Goal: Information Seeking & Learning: Learn about a topic

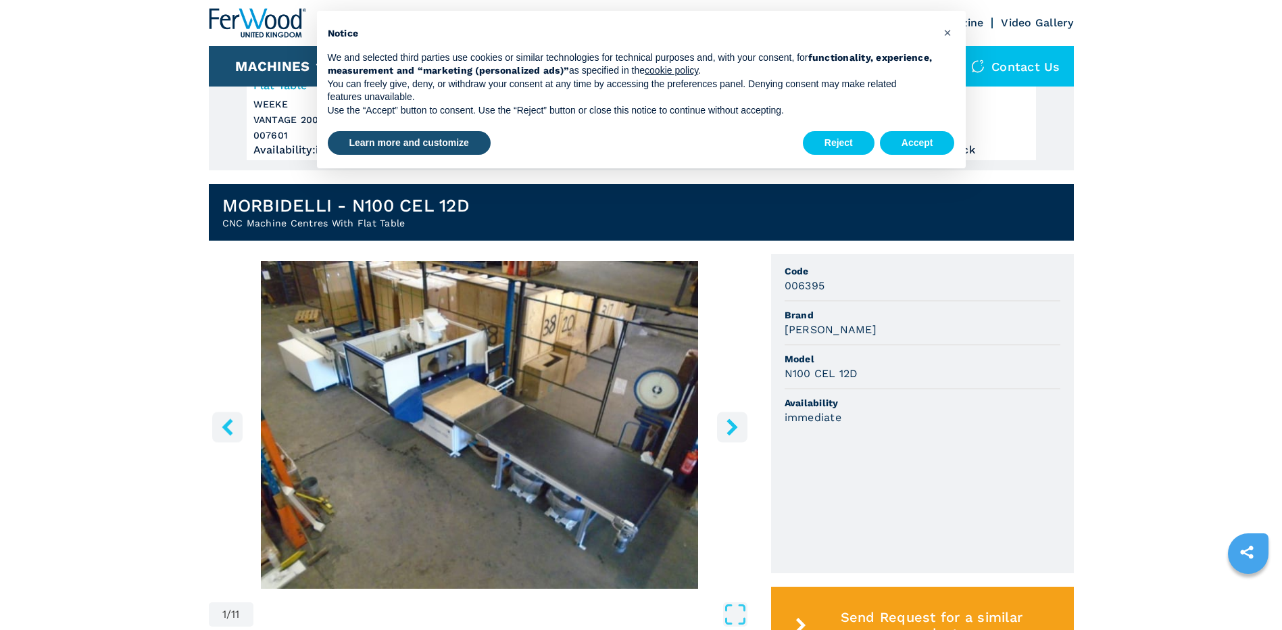
scroll to position [270, 0]
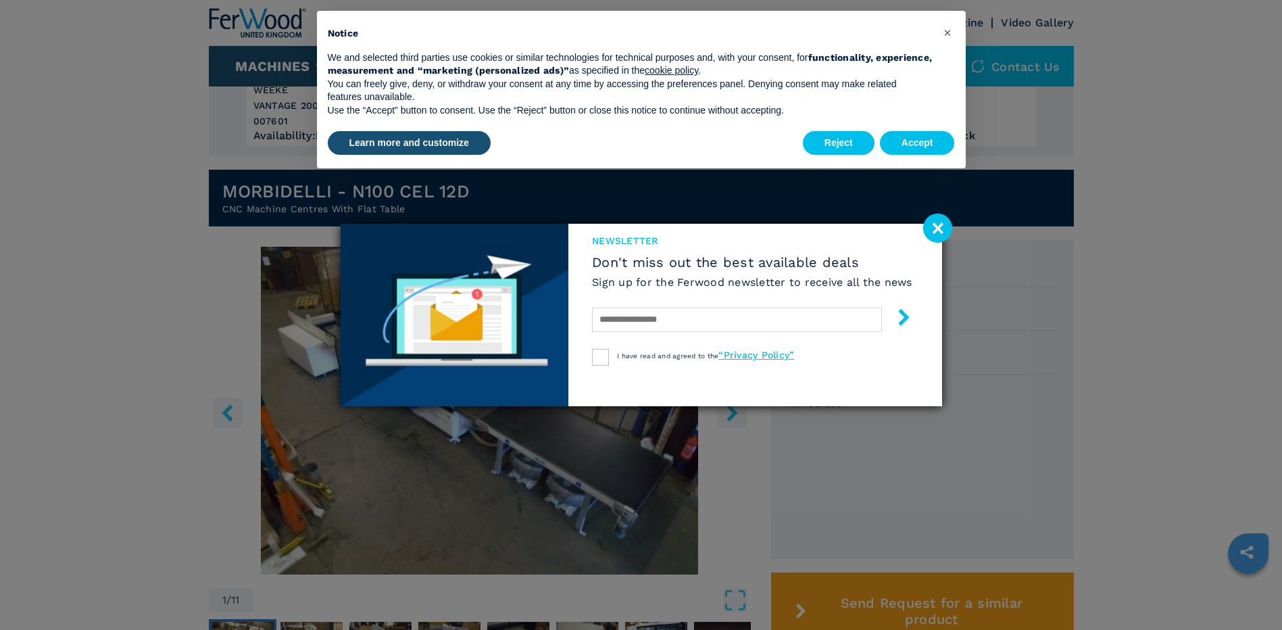
click at [942, 230] on image at bounding box center [937, 228] width 29 height 29
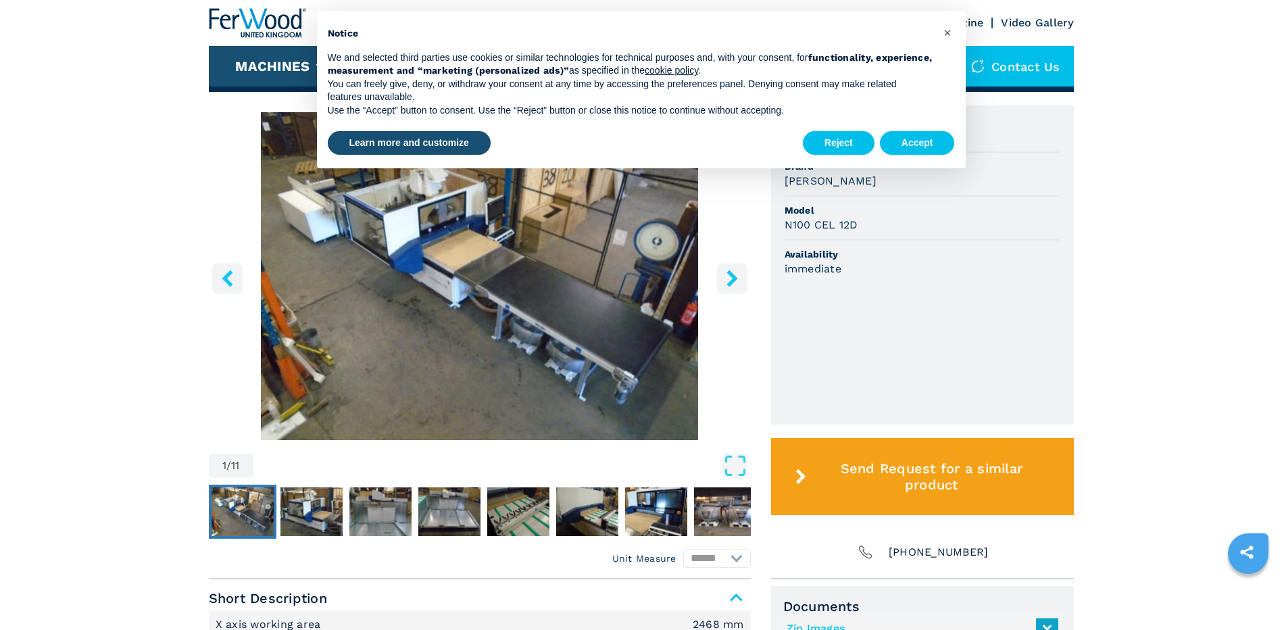
scroll to position [406, 0]
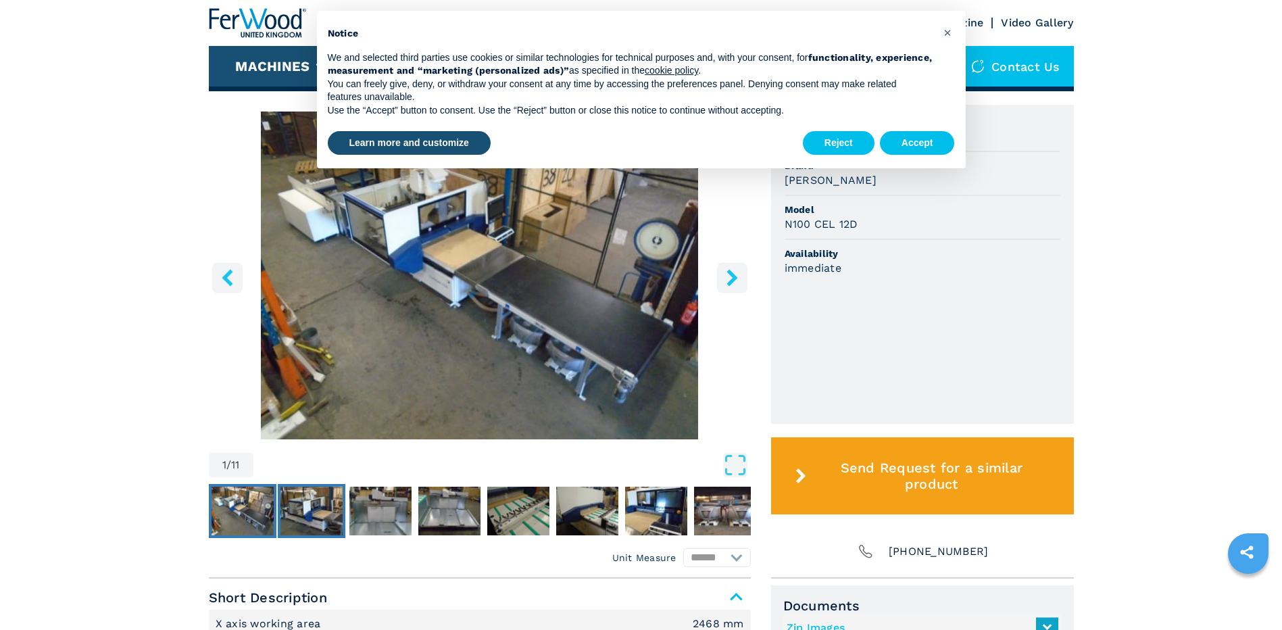
click at [318, 507] on img "Go to Slide 2" at bounding box center [311, 511] width 62 height 49
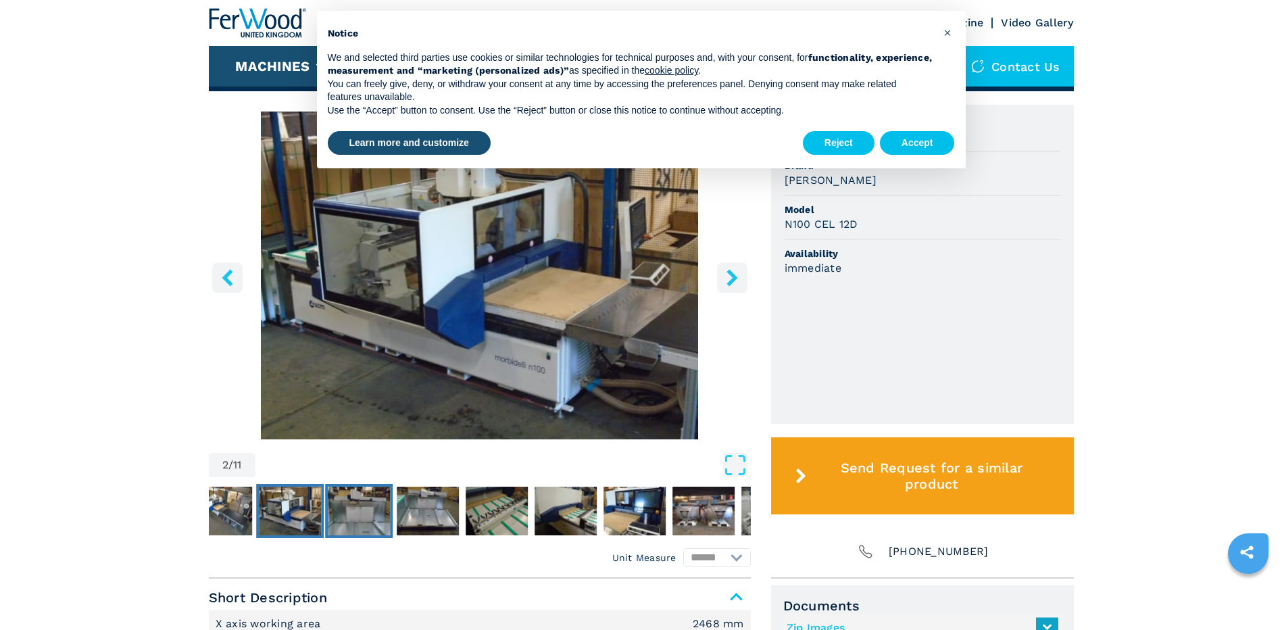
click at [369, 512] on img "Go to Slide 3" at bounding box center [359, 511] width 62 height 49
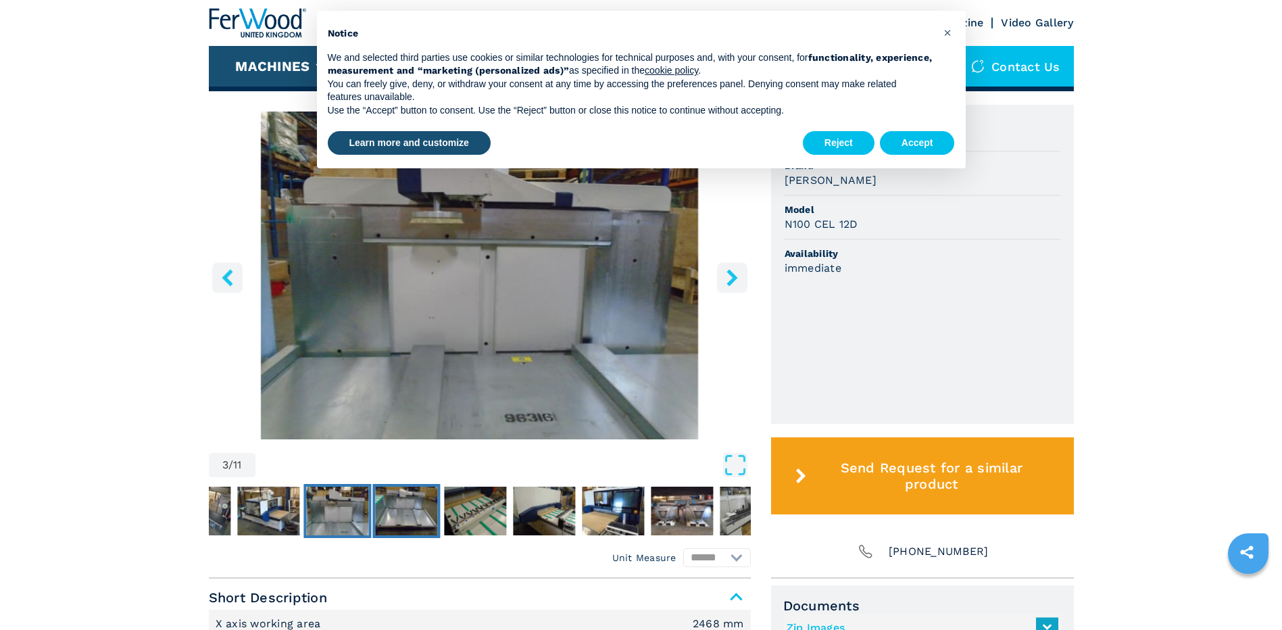
click at [428, 512] on img "Go to Slide 4" at bounding box center [406, 511] width 62 height 49
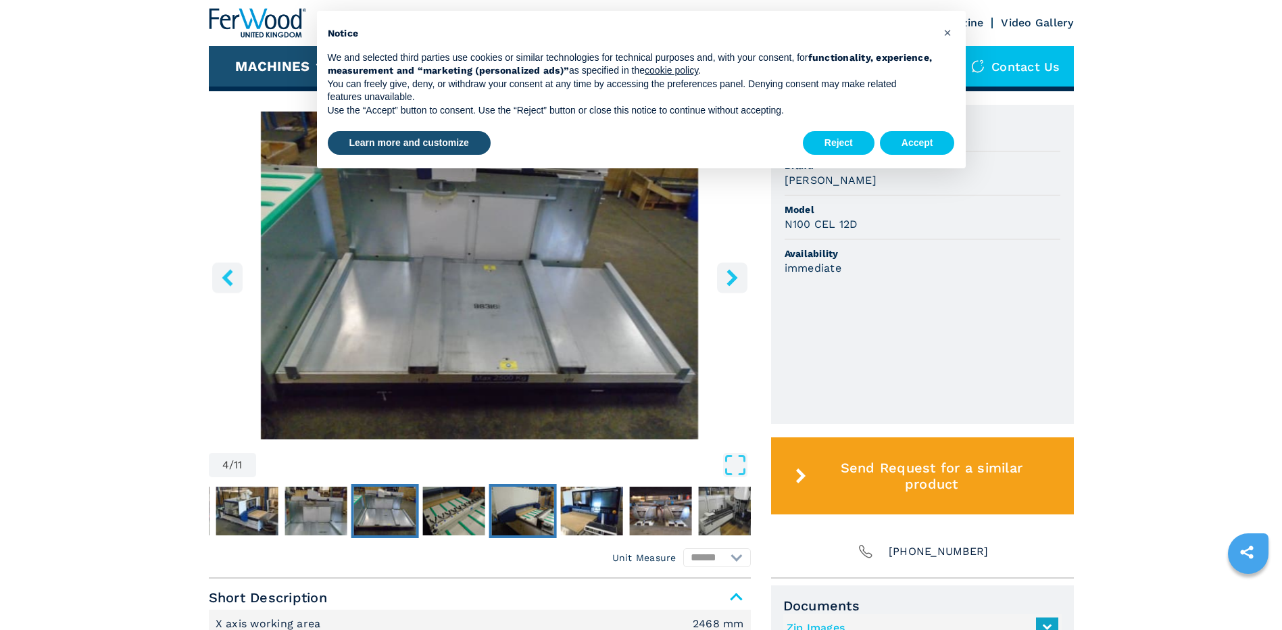
click at [508, 508] on img "Go to Slide 6" at bounding box center [522, 511] width 62 height 49
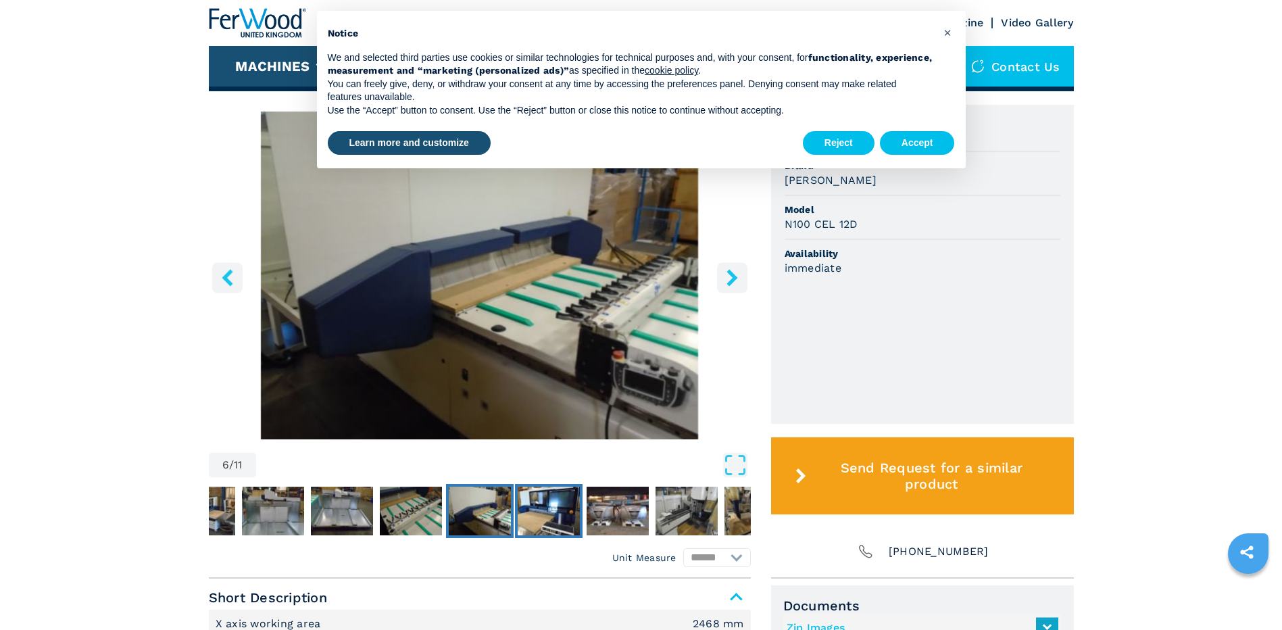
click at [544, 506] on img "Go to Slide 7" at bounding box center [549, 511] width 62 height 49
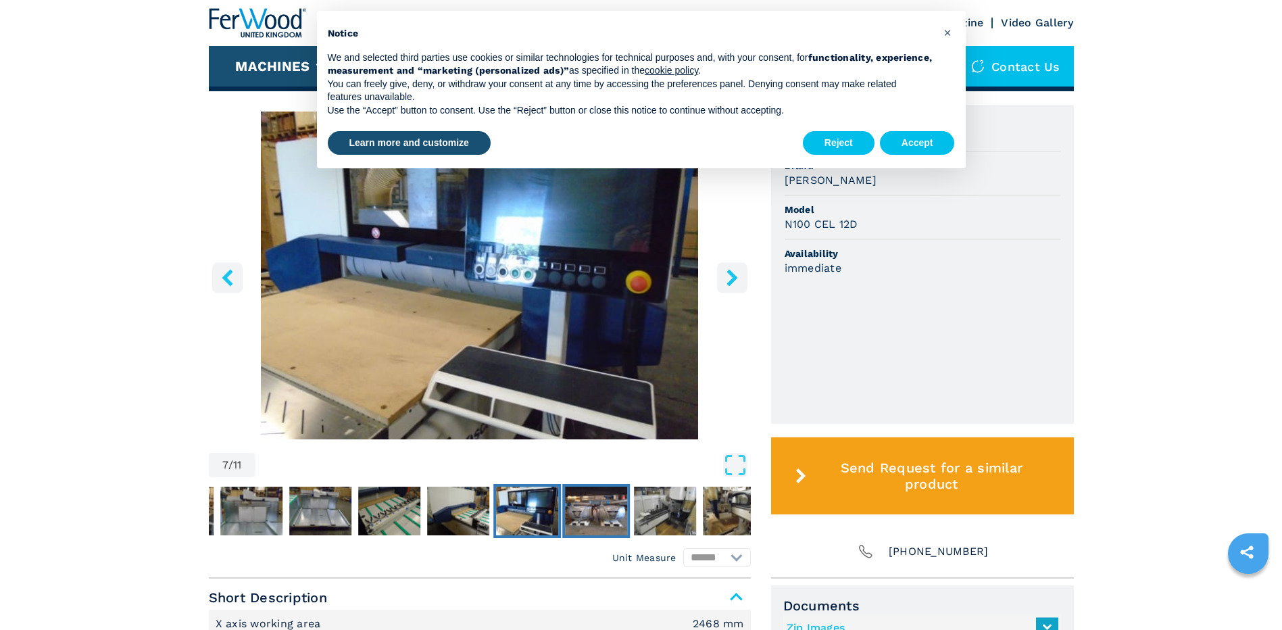
click at [603, 507] on img "Go to Slide 8" at bounding box center [596, 511] width 62 height 49
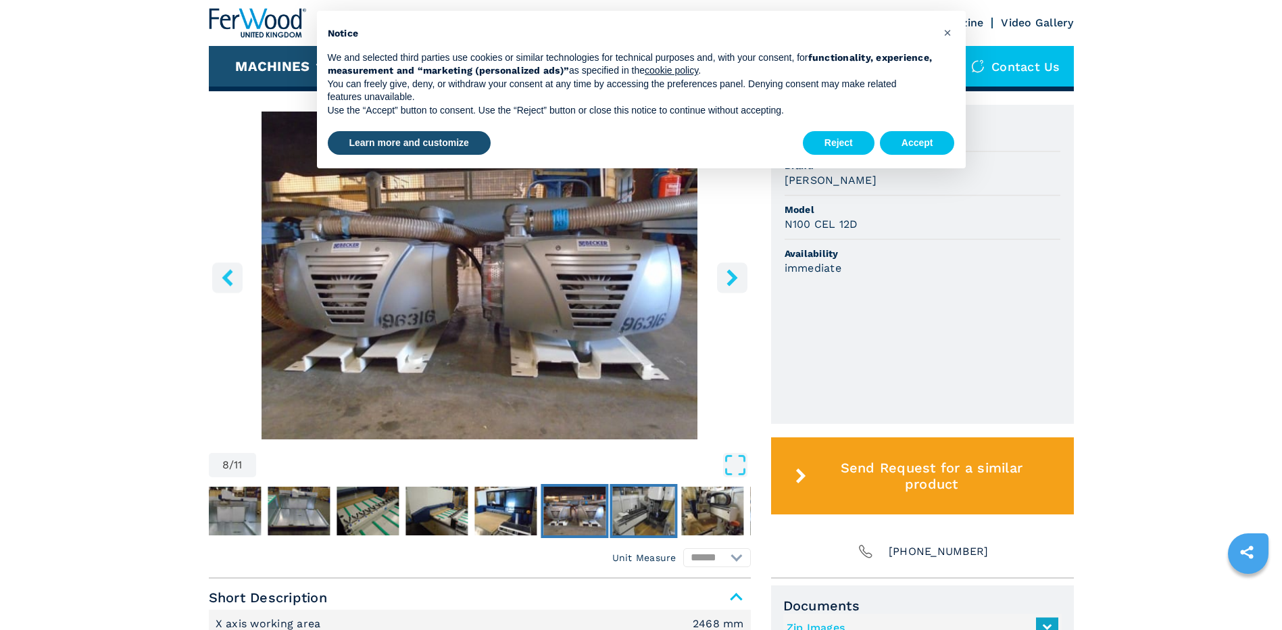
click at [651, 513] on img "Go to Slide 9" at bounding box center [643, 511] width 62 height 49
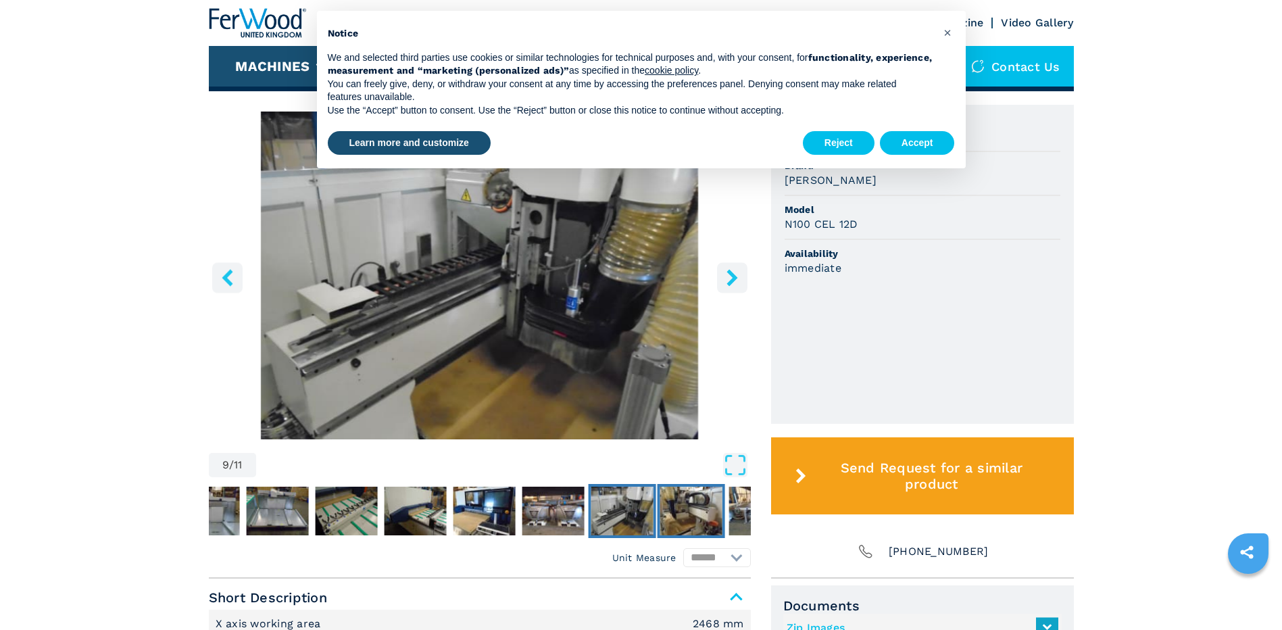
click at [683, 513] on img "Go to Slide 10" at bounding box center [691, 511] width 62 height 49
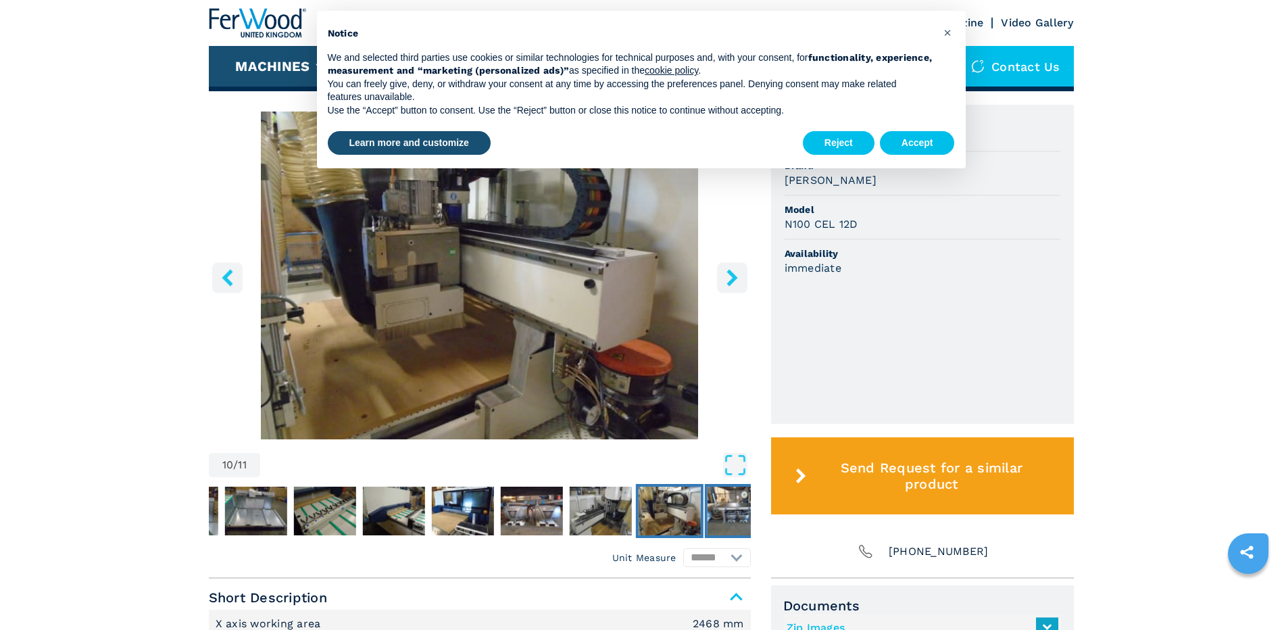
click at [729, 516] on img "Go to Slide 11" at bounding box center [738, 511] width 62 height 49
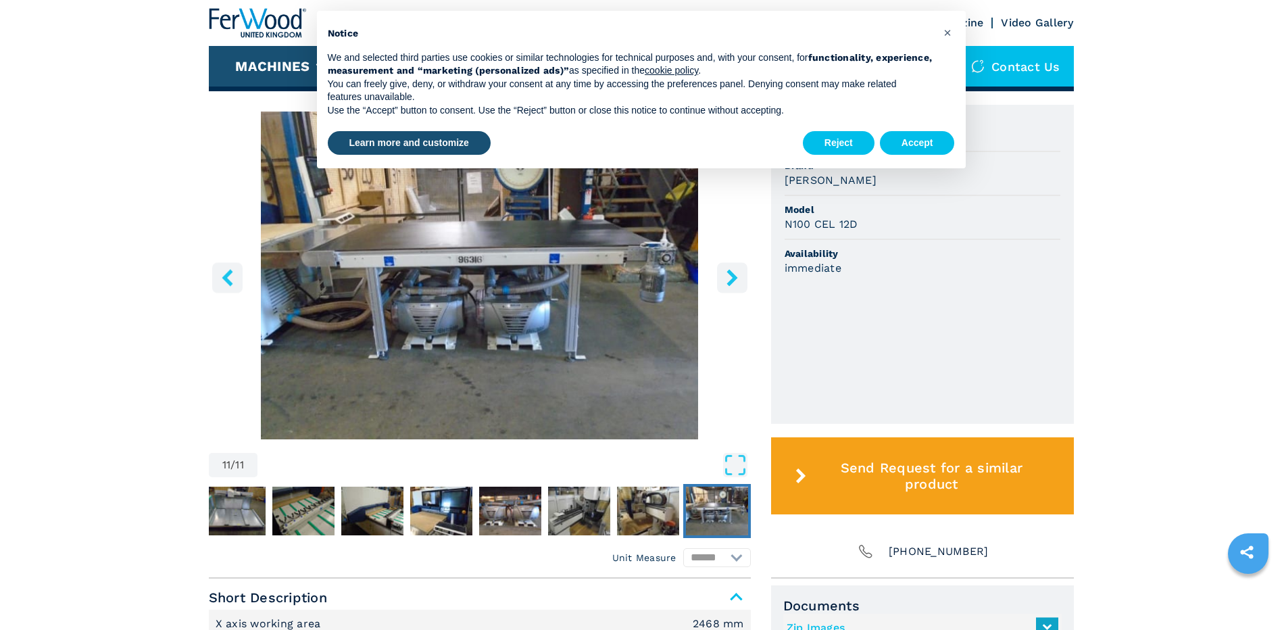
click at [735, 274] on icon "right-button" at bounding box center [732, 277] width 17 height 17
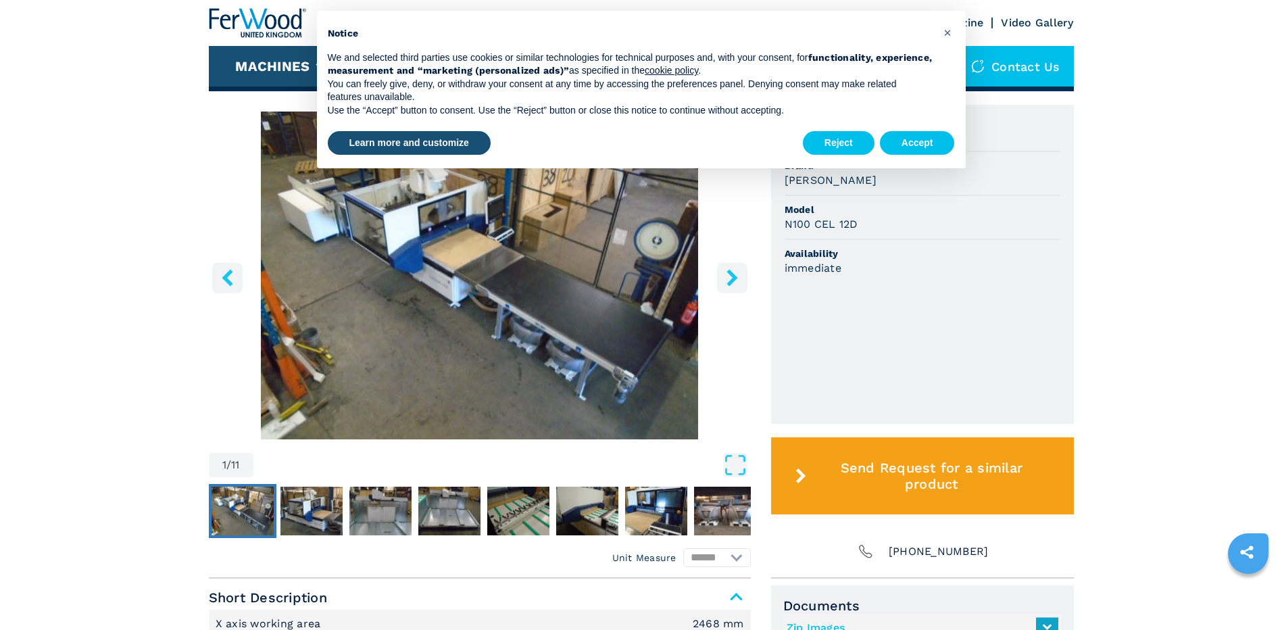
click at [738, 283] on icon "right-button" at bounding box center [732, 277] width 17 height 17
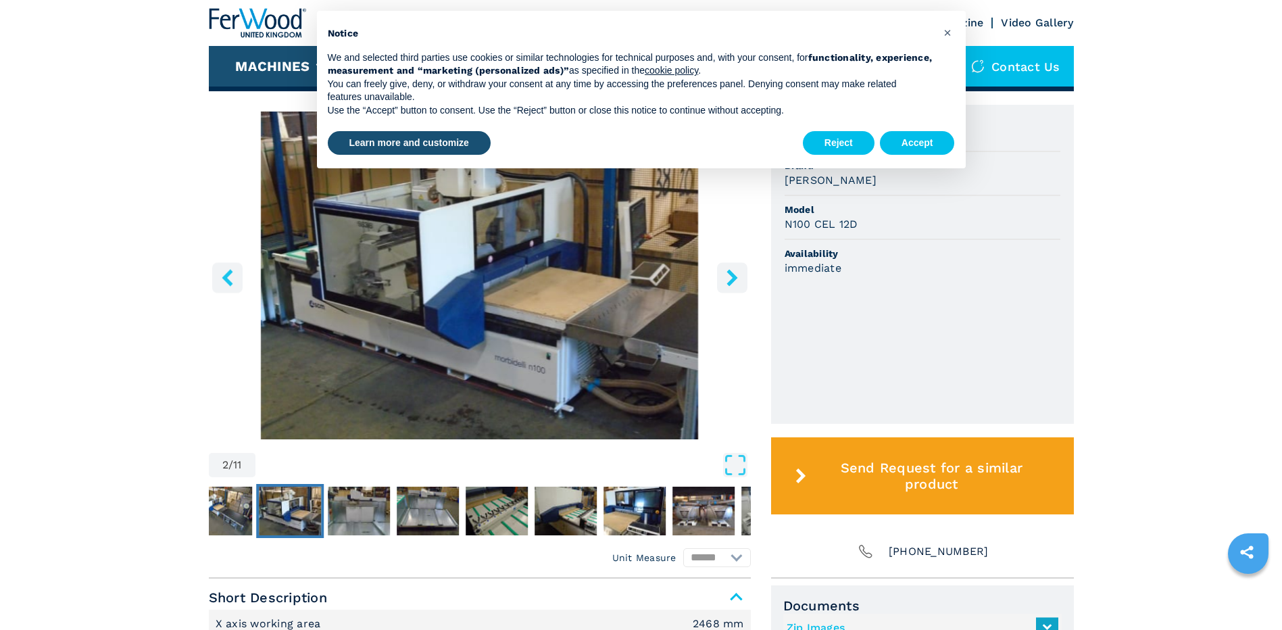
click at [230, 276] on icon "left-button" at bounding box center [227, 277] width 17 height 17
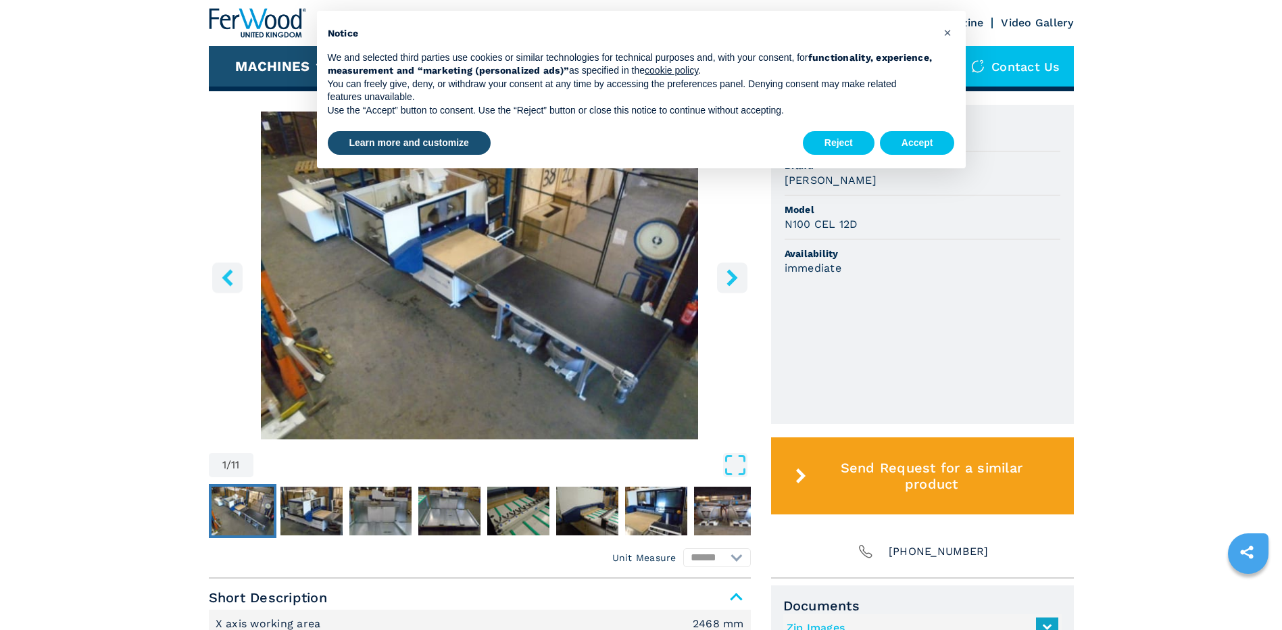
click at [725, 275] on icon "right-button" at bounding box center [732, 277] width 17 height 17
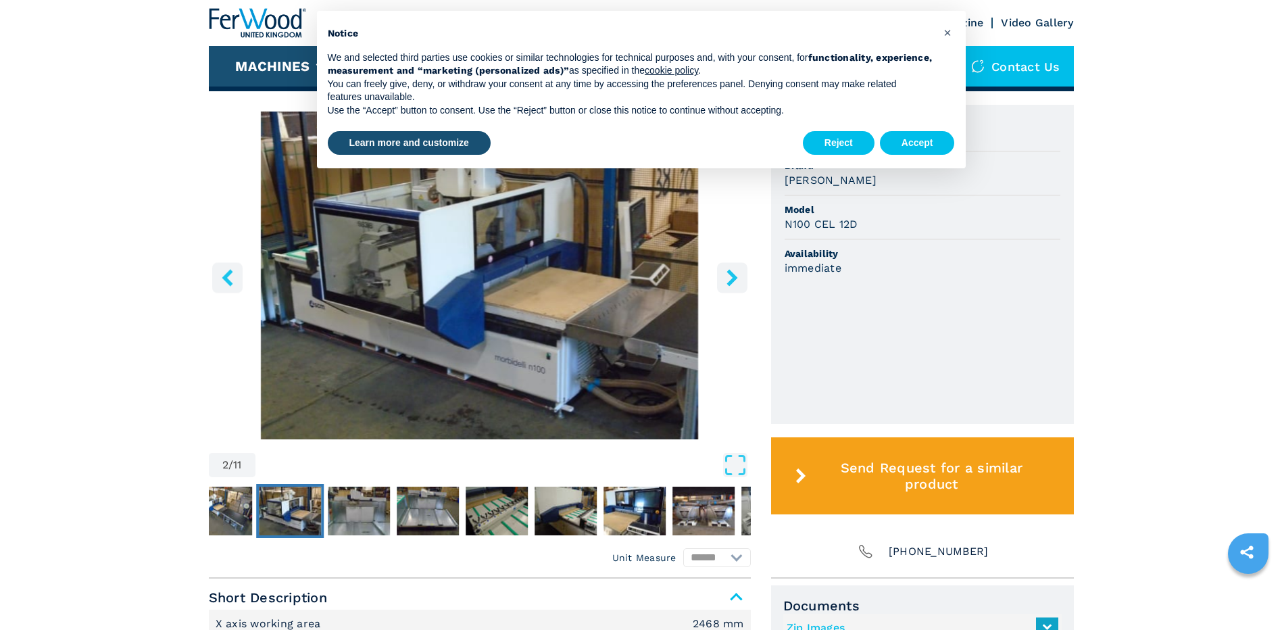
click at [725, 275] on icon "right-button" at bounding box center [732, 277] width 17 height 17
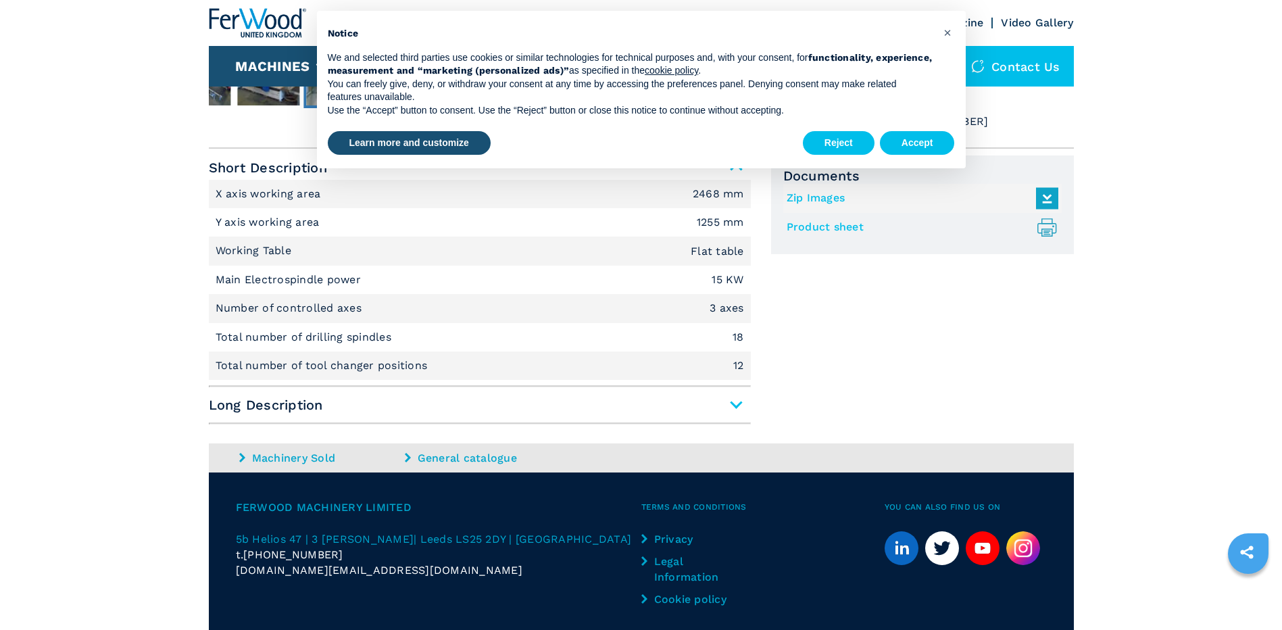
scroll to position [755, 0]
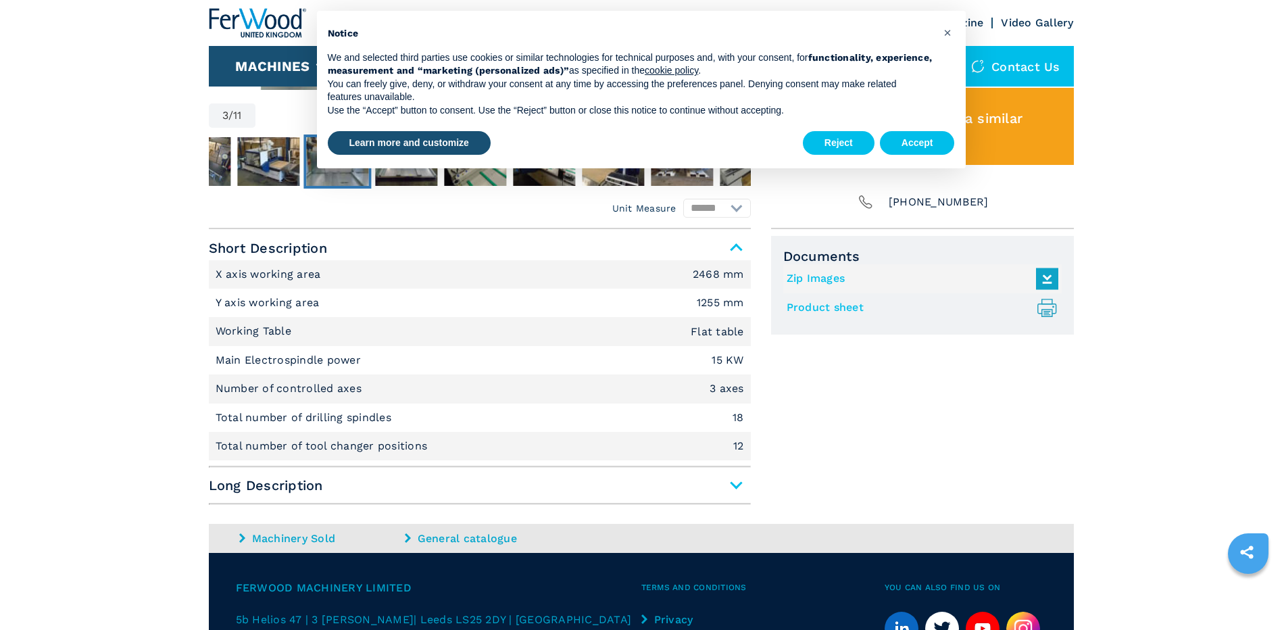
click at [737, 487] on span "Long Description" at bounding box center [480, 485] width 542 height 24
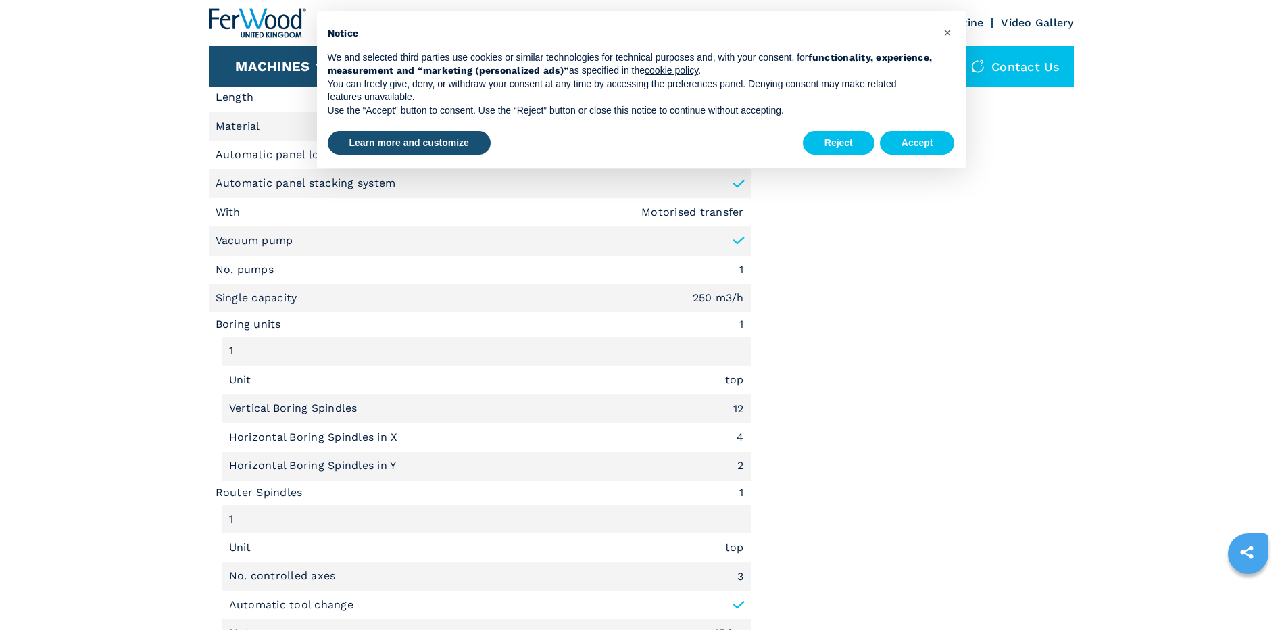
scroll to position [1363, 0]
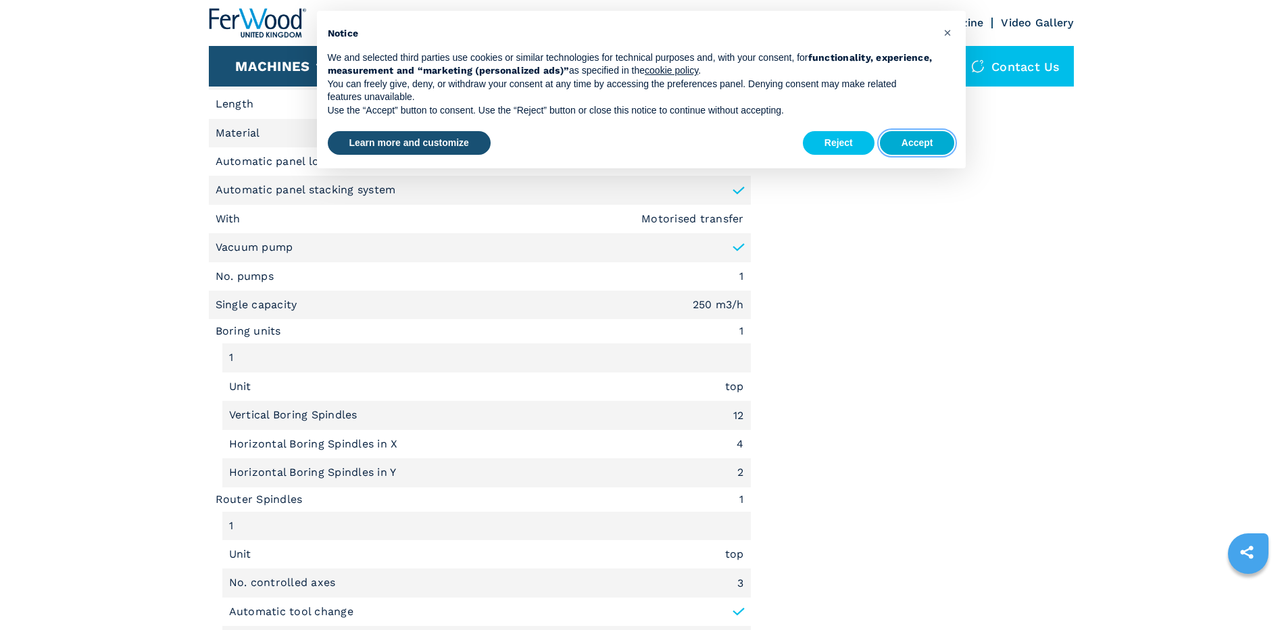
click at [891, 141] on button "Accept" at bounding box center [917, 143] width 75 height 24
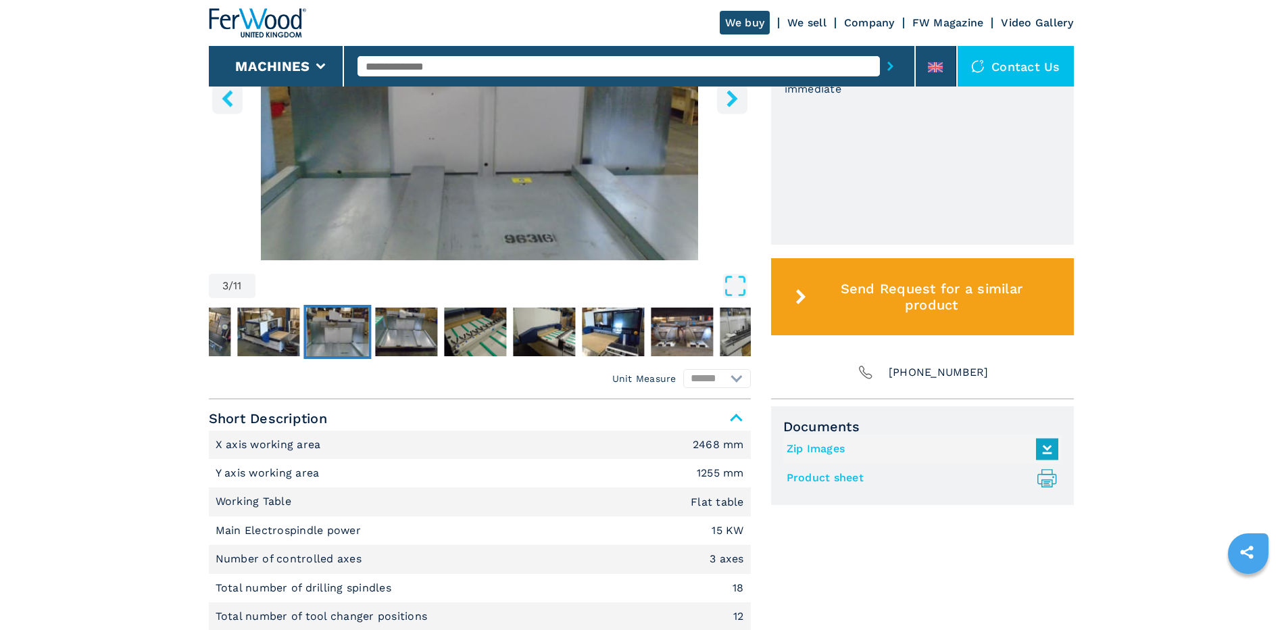
scroll to position [608, 0]
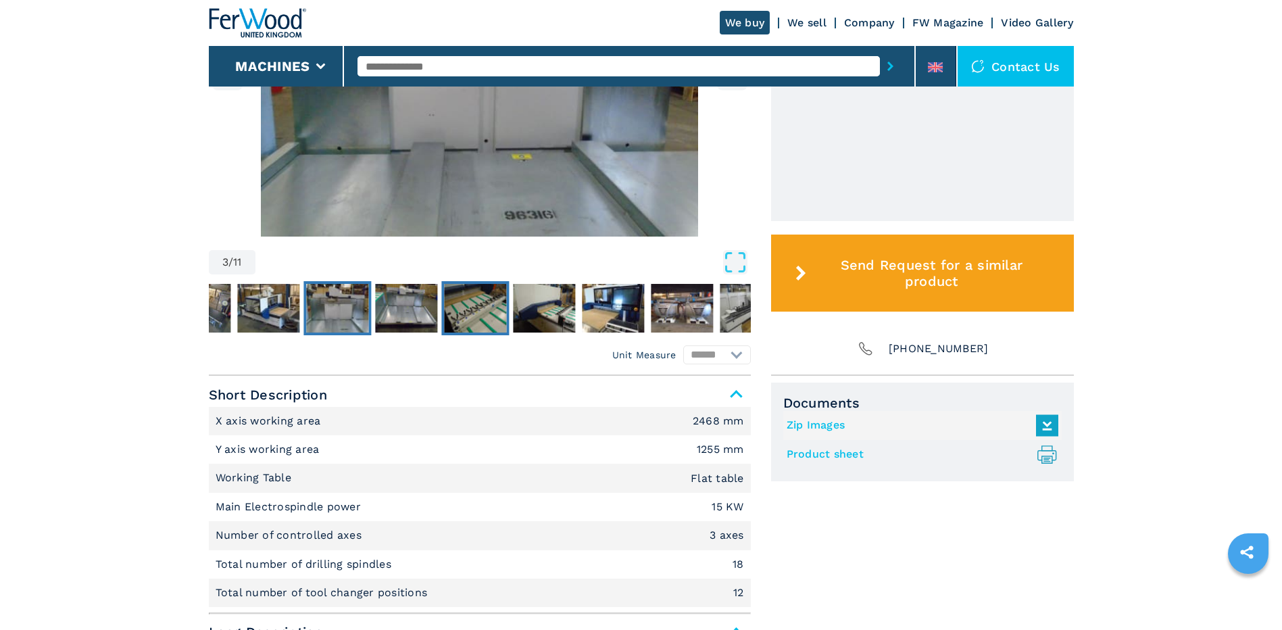
click at [465, 312] on img "Go to Slide 5" at bounding box center [475, 308] width 62 height 49
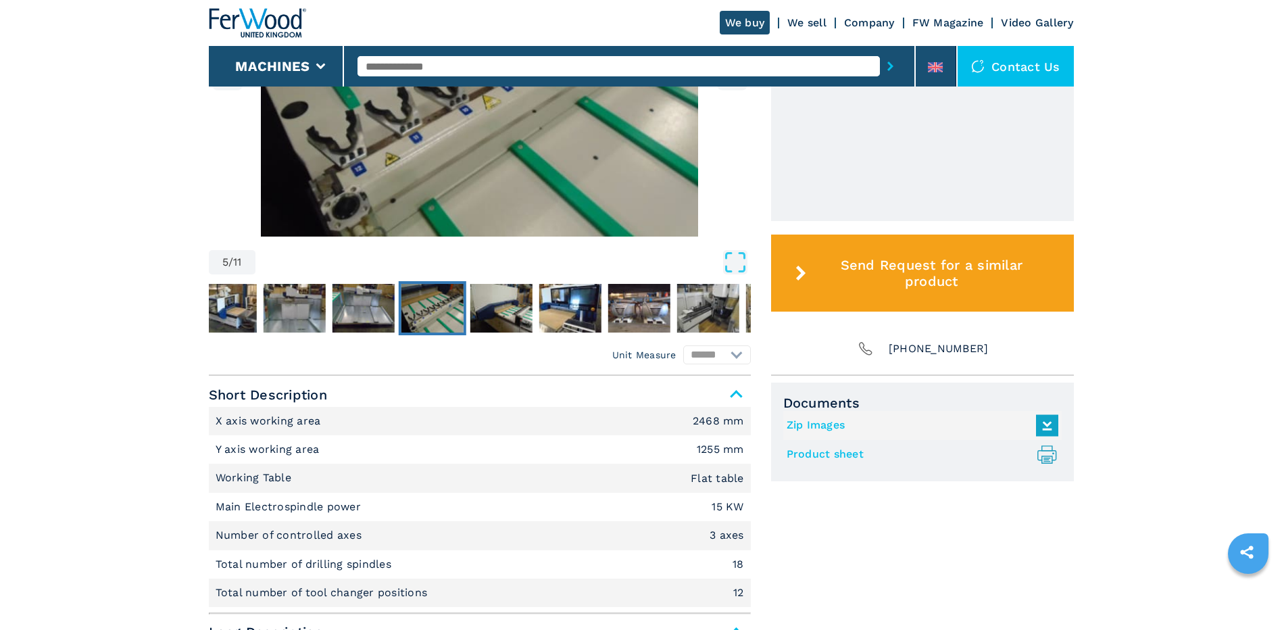
click at [463, 312] on img "Go to Slide 5" at bounding box center [432, 308] width 62 height 49
click at [378, 298] on img "Go to Slide 4" at bounding box center [363, 308] width 62 height 49
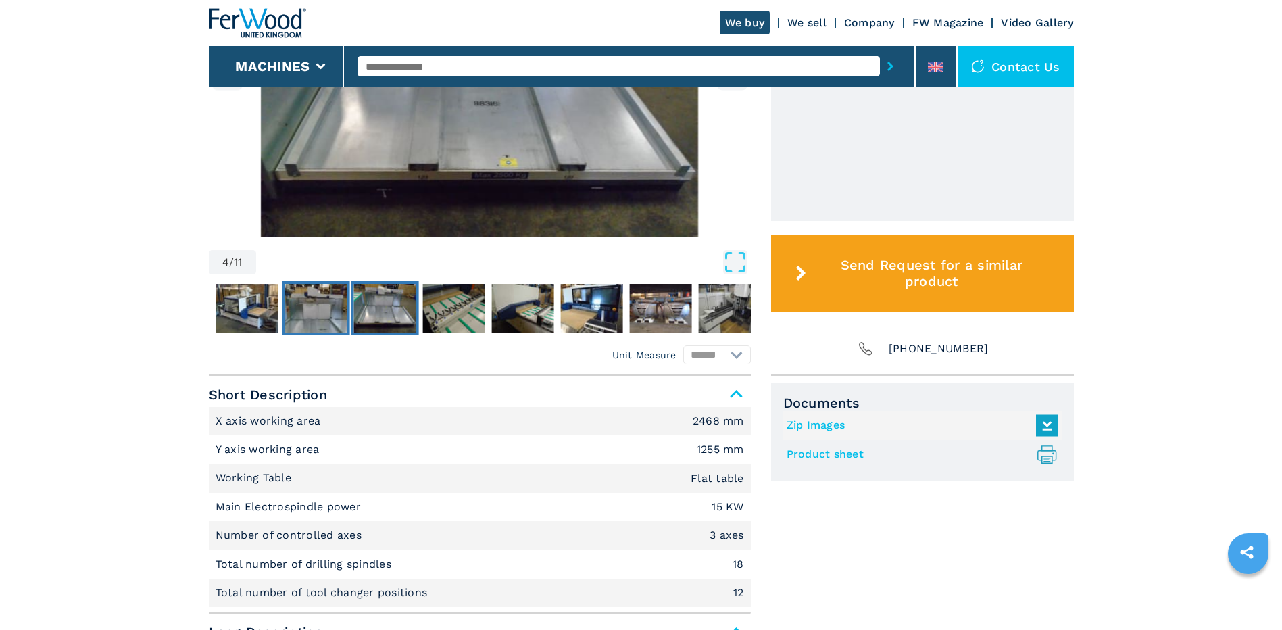
click at [331, 303] on img "Go to Slide 3" at bounding box center [316, 308] width 62 height 49
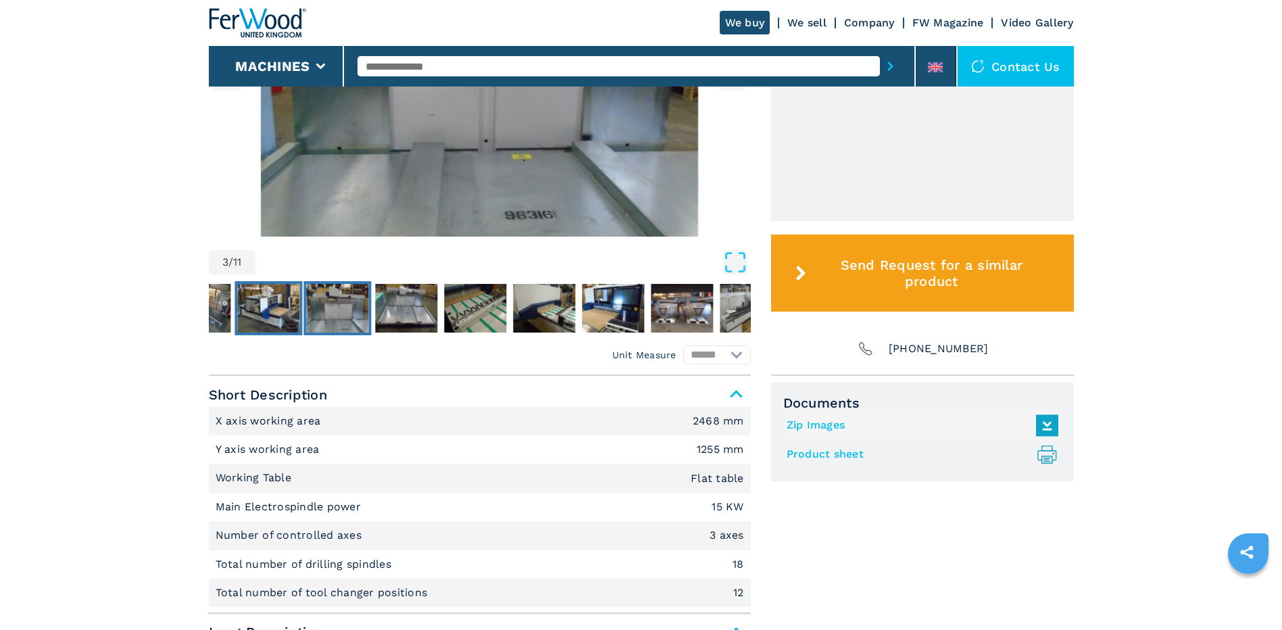
click at [295, 308] on img "Go to Slide 2" at bounding box center [268, 308] width 62 height 49
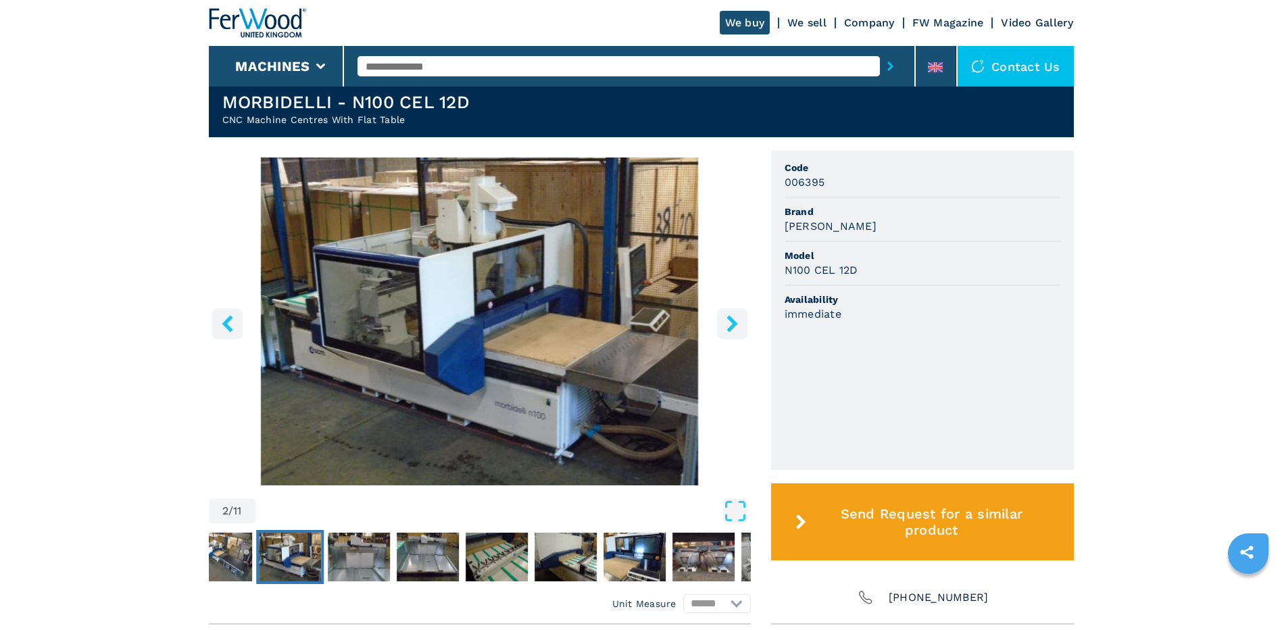
scroll to position [358, 0]
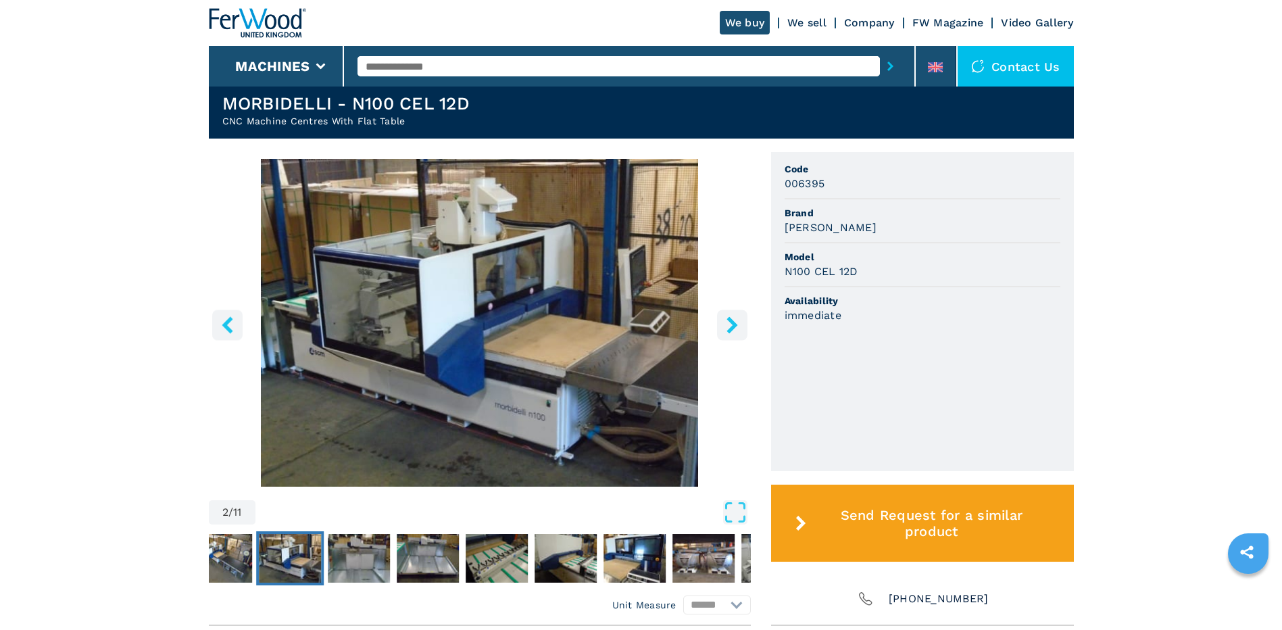
click at [729, 326] on icon "right-button" at bounding box center [732, 324] width 17 height 17
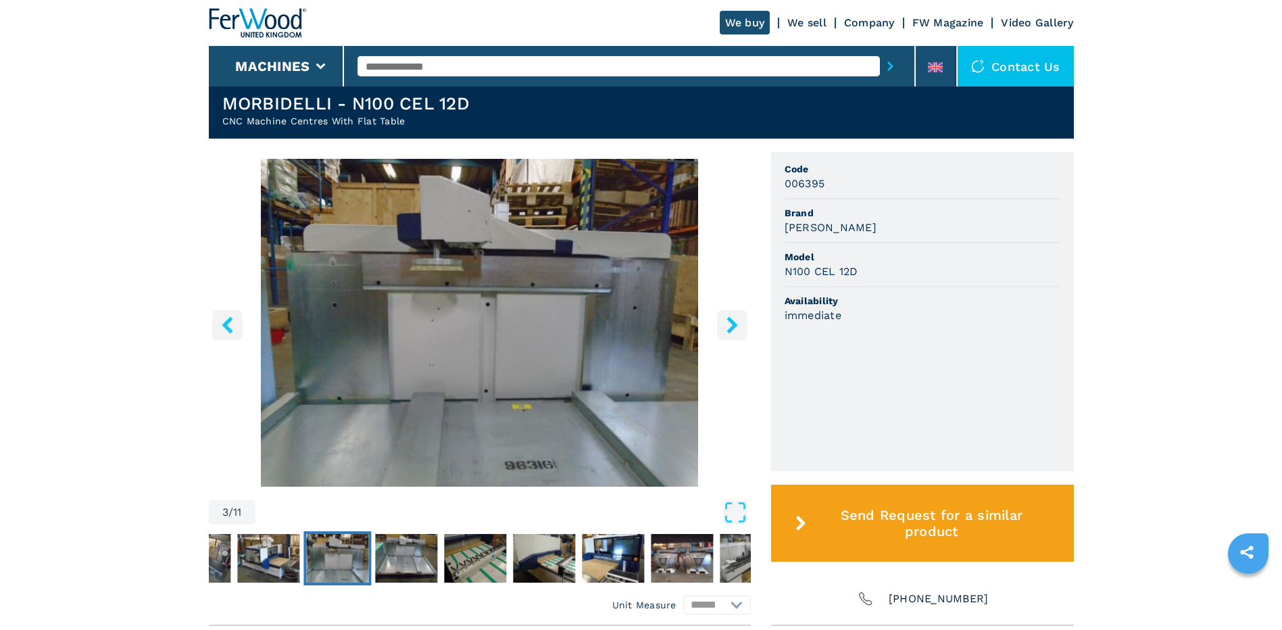
click at [730, 326] on icon "right-button" at bounding box center [732, 324] width 17 height 17
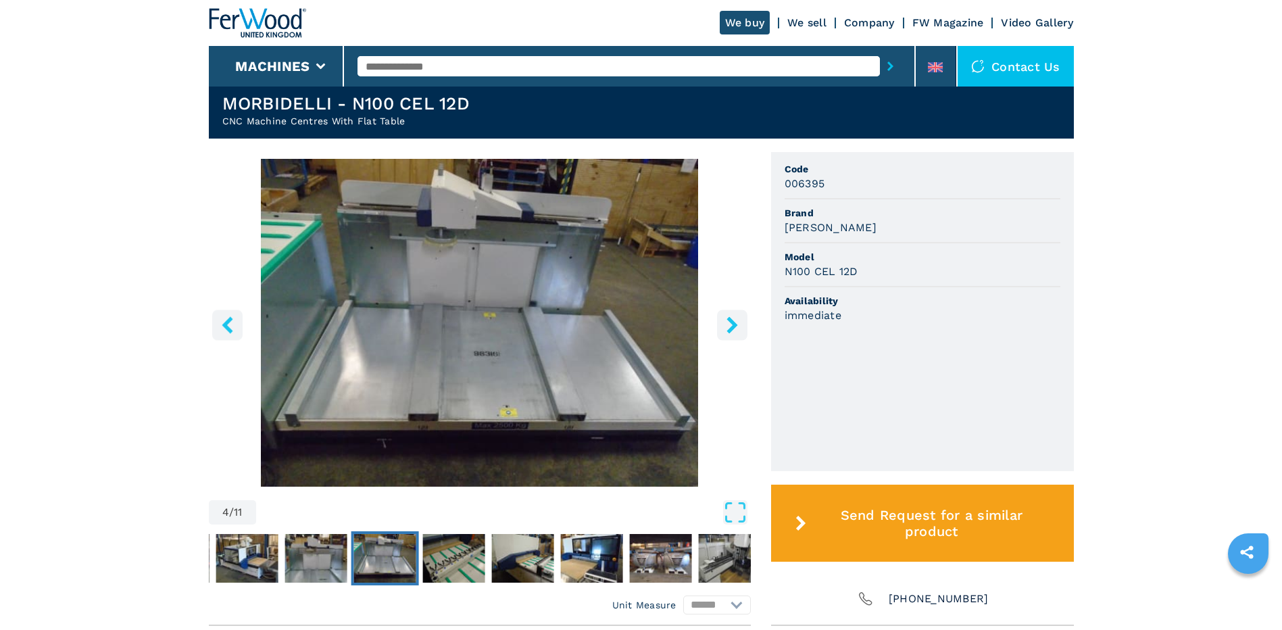
click at [730, 326] on icon "right-button" at bounding box center [732, 324] width 17 height 17
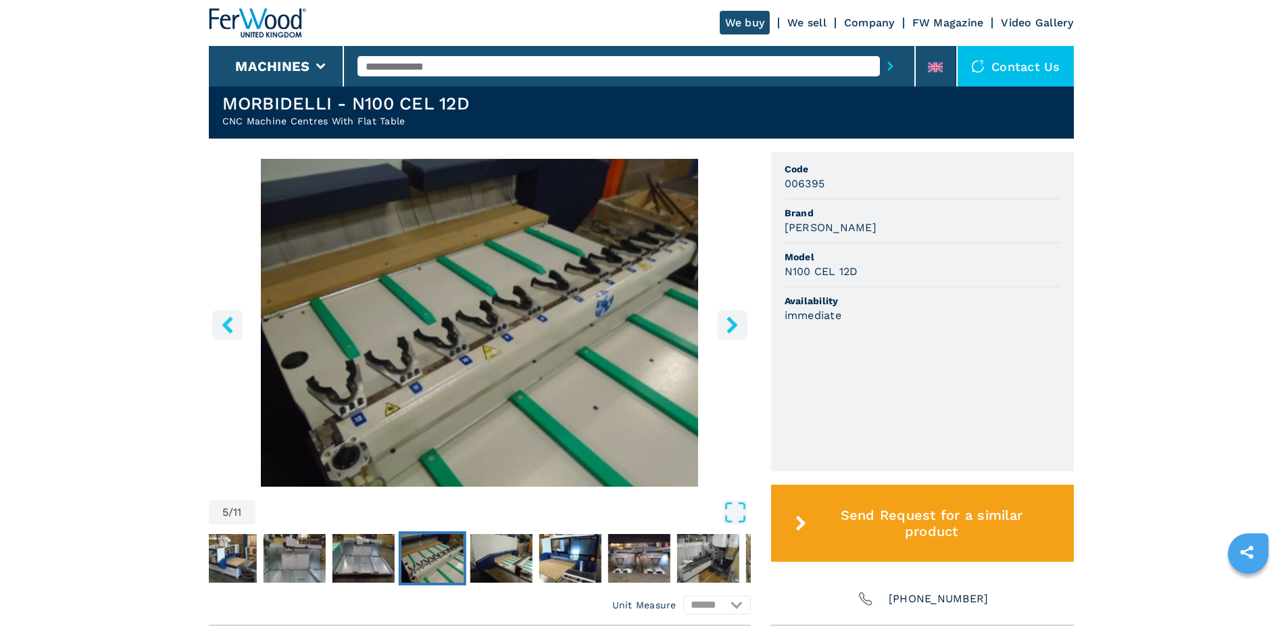
click at [730, 326] on icon "right-button" at bounding box center [732, 324] width 17 height 17
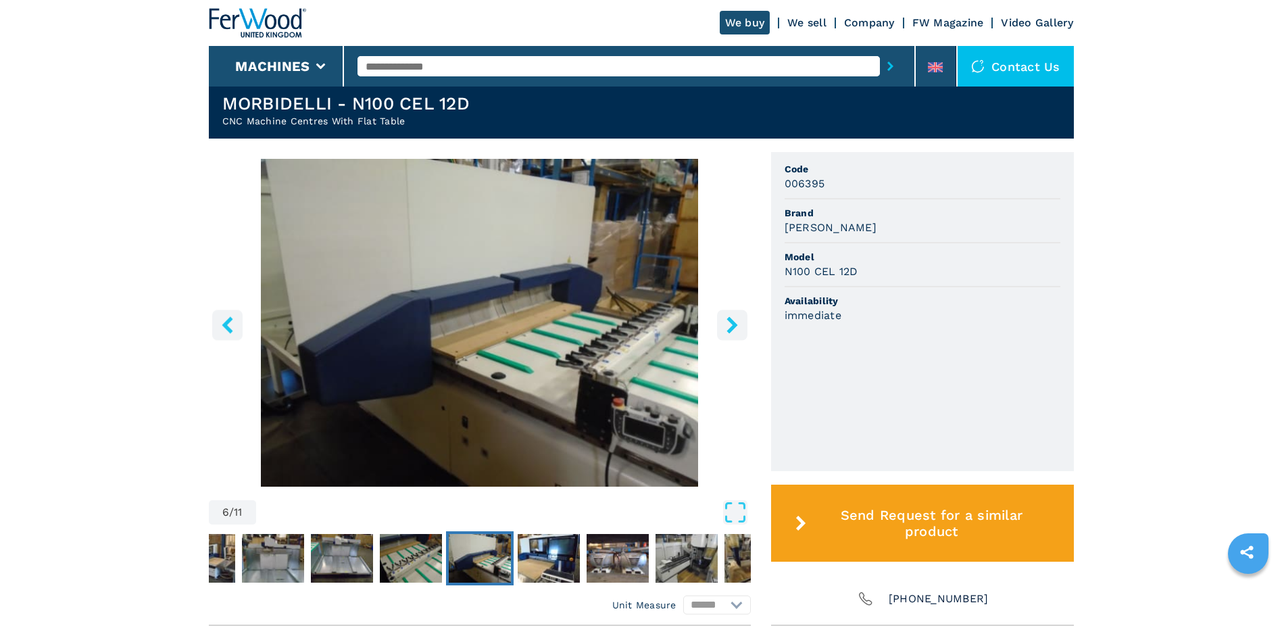
click at [730, 326] on icon "right-button" at bounding box center [732, 324] width 17 height 17
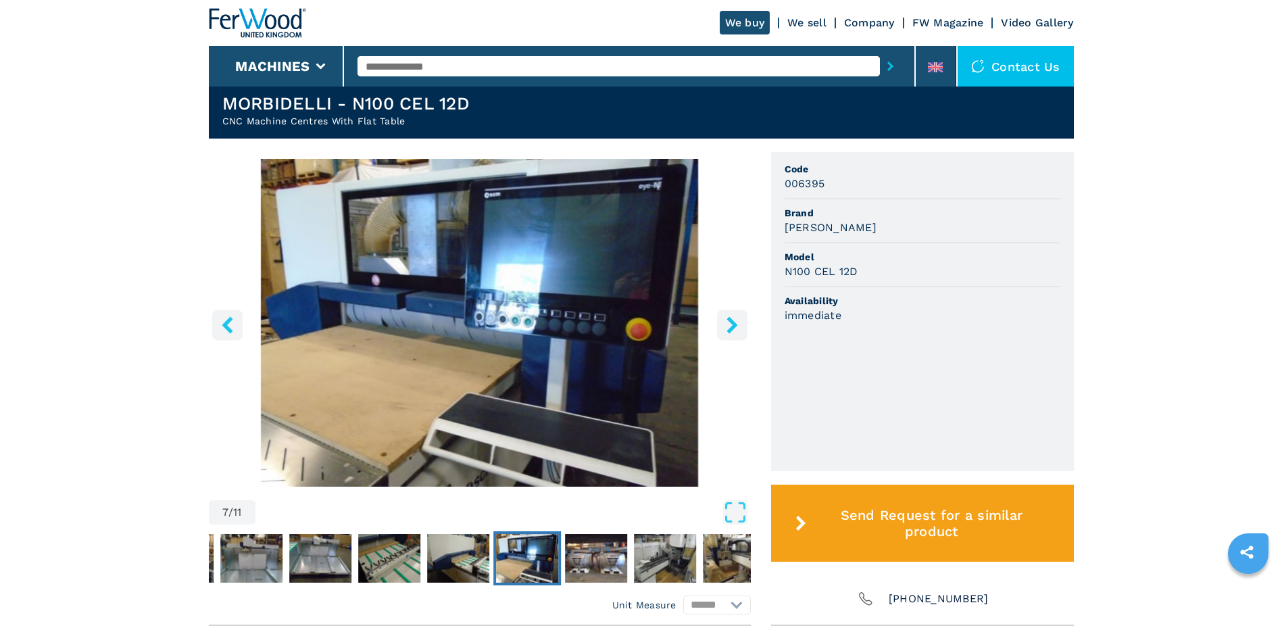
click at [730, 326] on icon "right-button" at bounding box center [732, 324] width 17 height 17
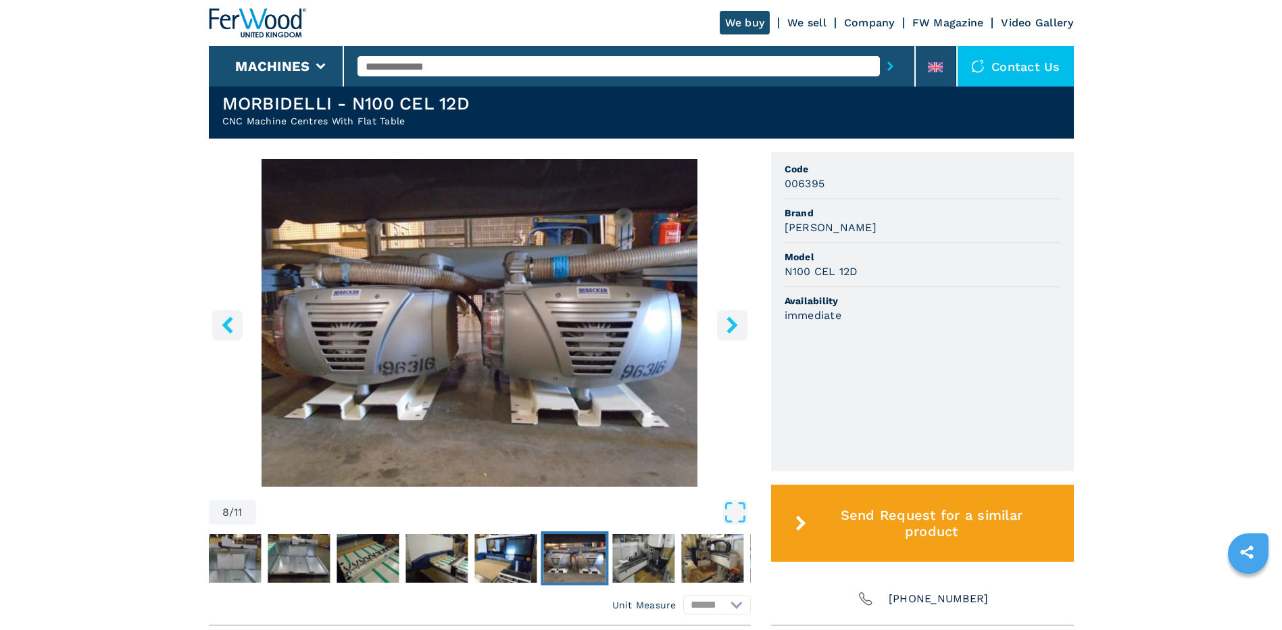
click at [730, 326] on icon "right-button" at bounding box center [732, 324] width 17 height 17
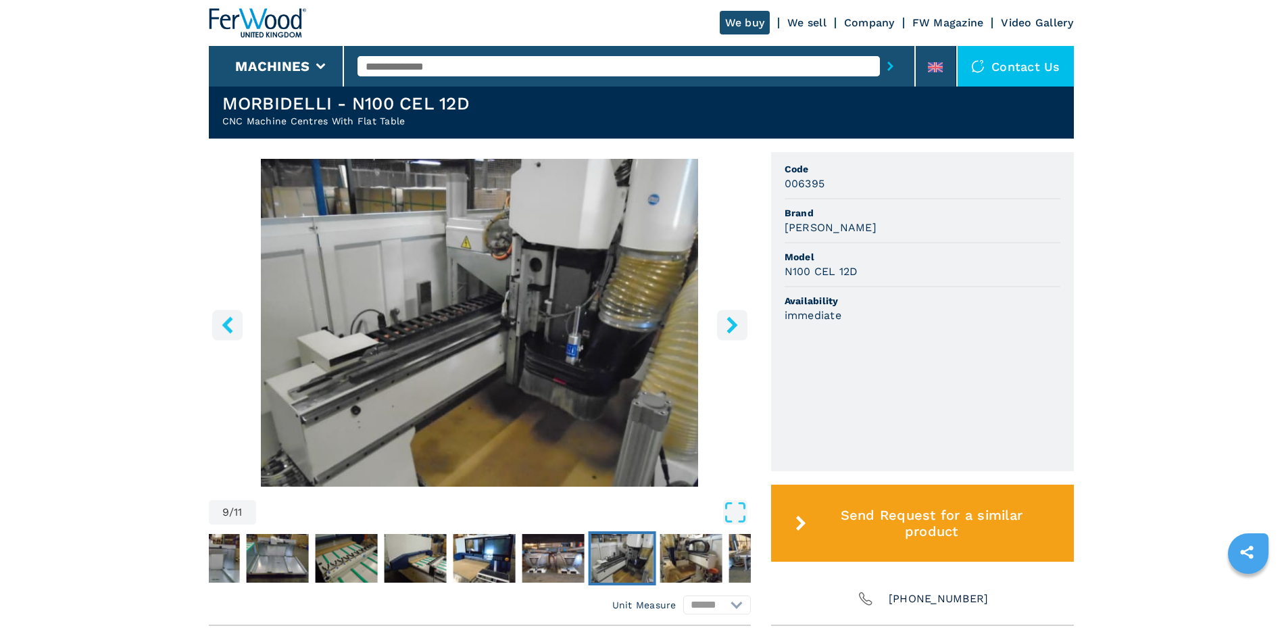
click at [730, 326] on icon "right-button" at bounding box center [732, 324] width 17 height 17
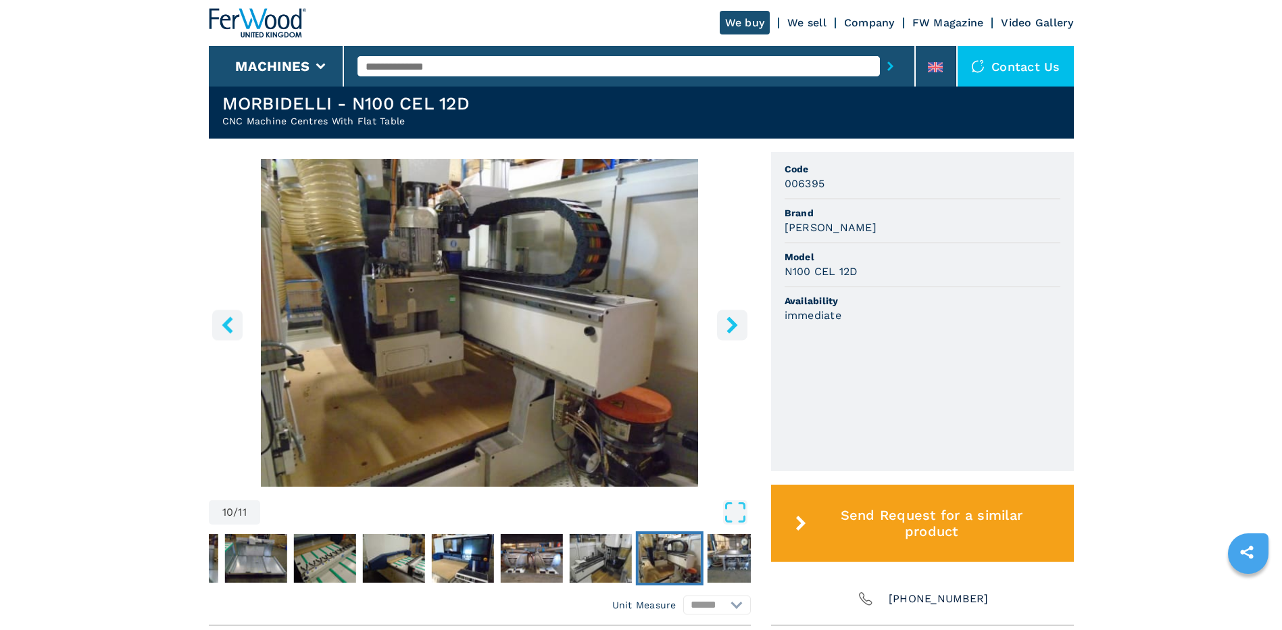
click at [730, 326] on icon "right-button" at bounding box center [732, 324] width 17 height 17
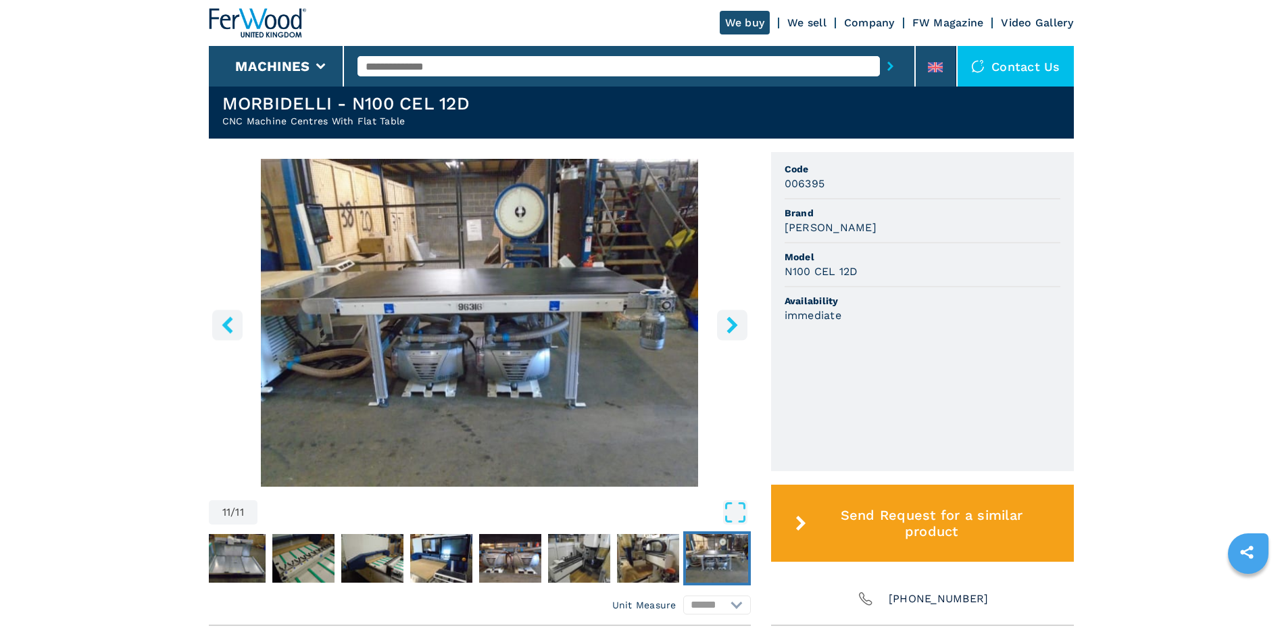
click at [730, 326] on icon "right-button" at bounding box center [732, 324] width 17 height 17
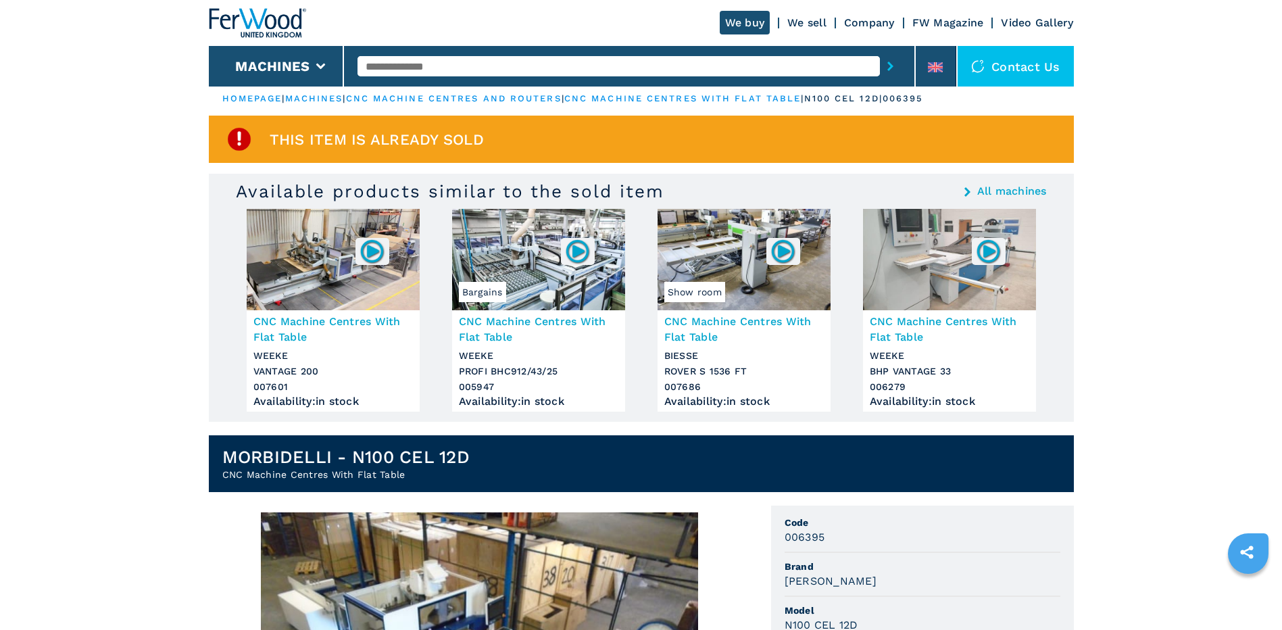
scroll to position [0, 0]
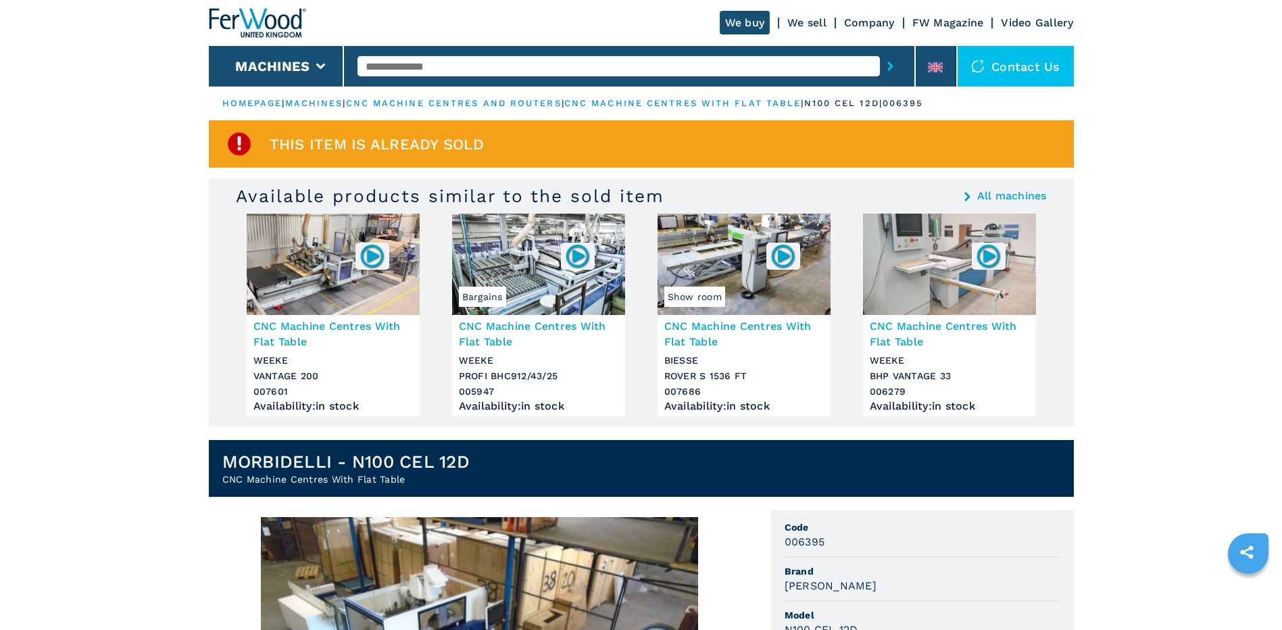
click at [520, 58] on input "text" at bounding box center [619, 66] width 522 height 20
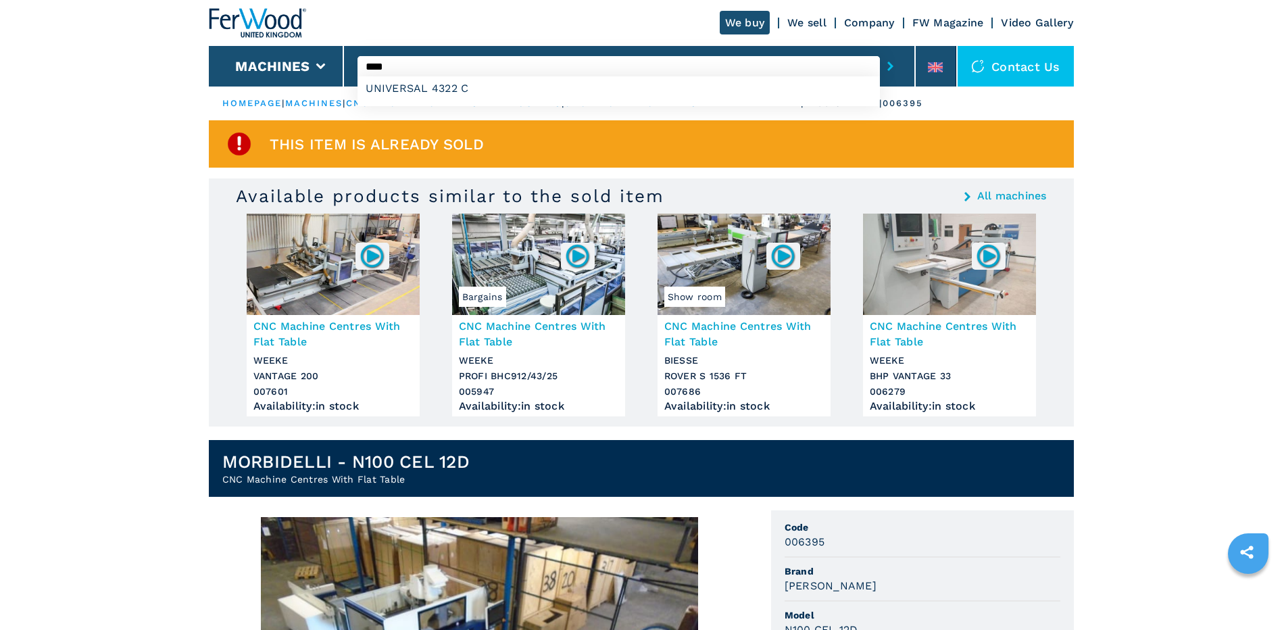
type input "****"
click at [880, 51] on button "submit-button" at bounding box center [890, 66] width 21 height 31
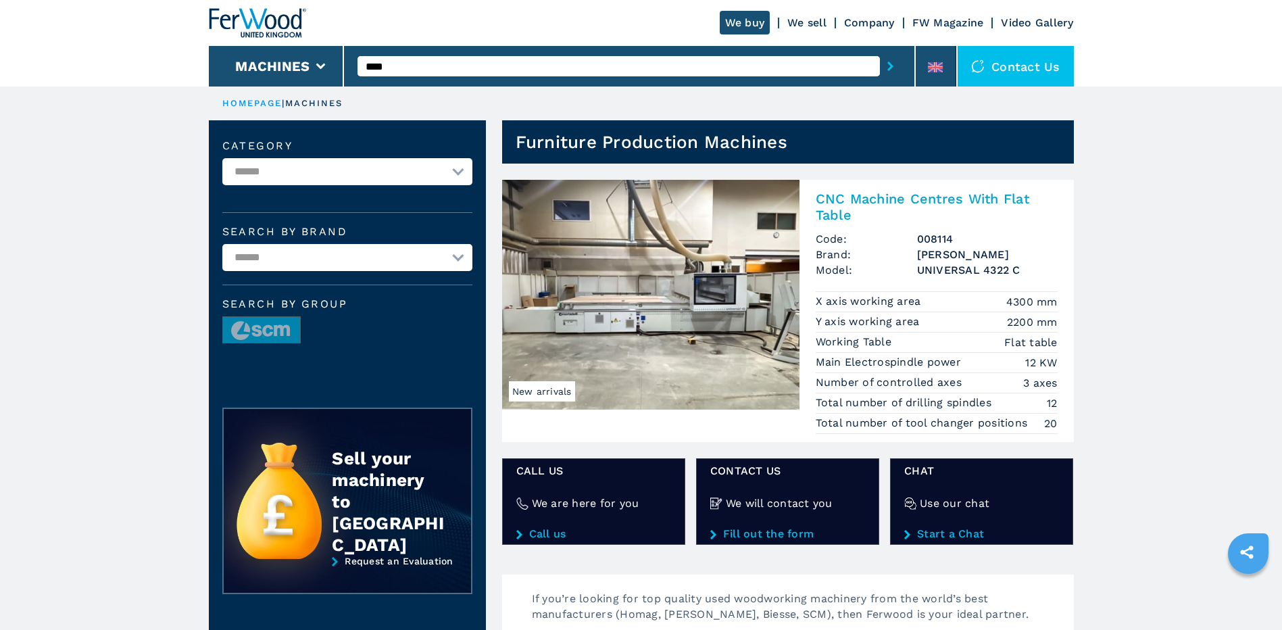
click at [669, 310] on img at bounding box center [650, 295] width 297 height 230
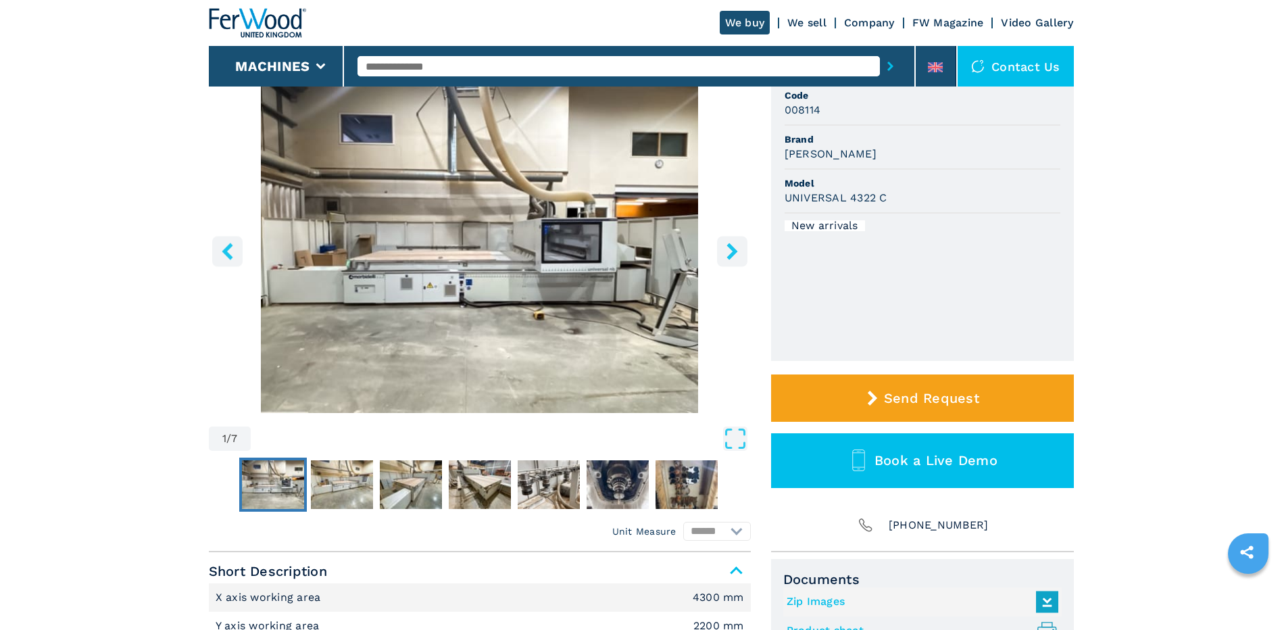
scroll to position [135, 0]
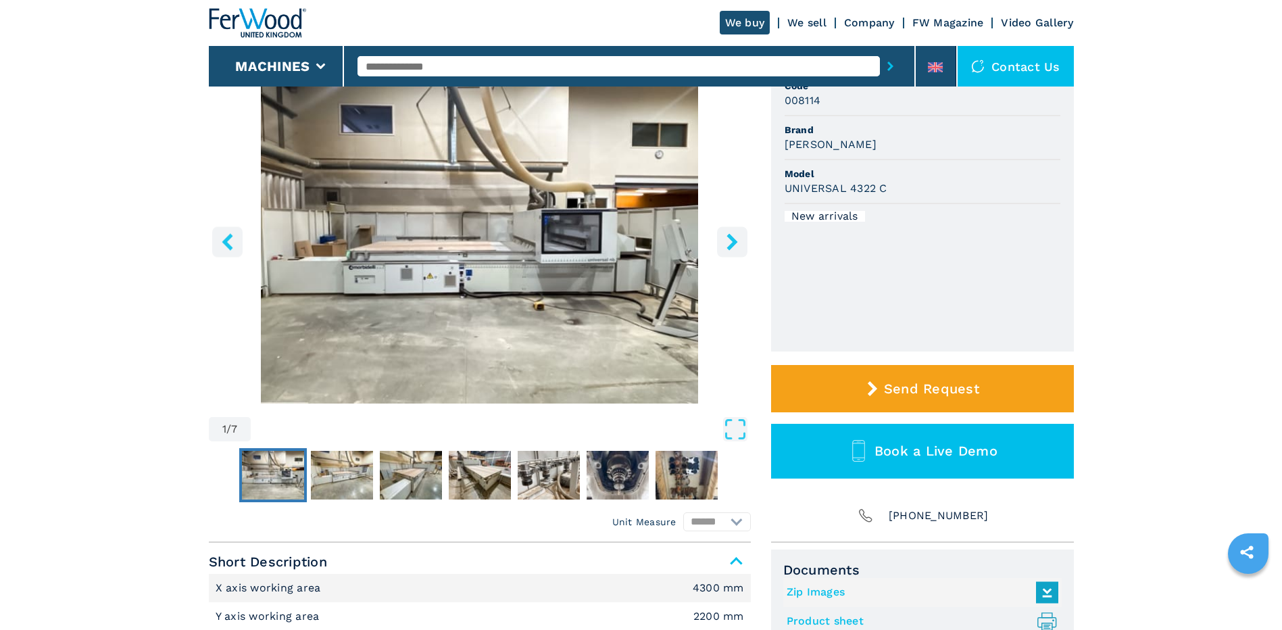
click at [728, 247] on icon "right-button" at bounding box center [732, 241] width 11 height 17
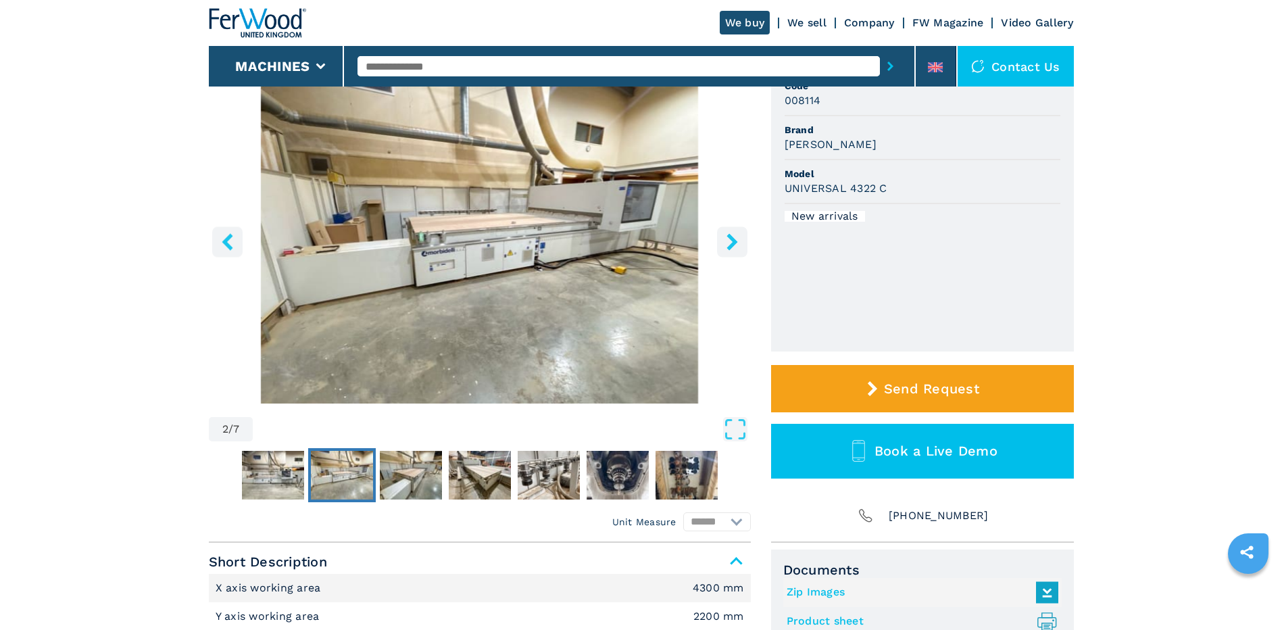
click at [728, 247] on icon "right-button" at bounding box center [732, 241] width 11 height 17
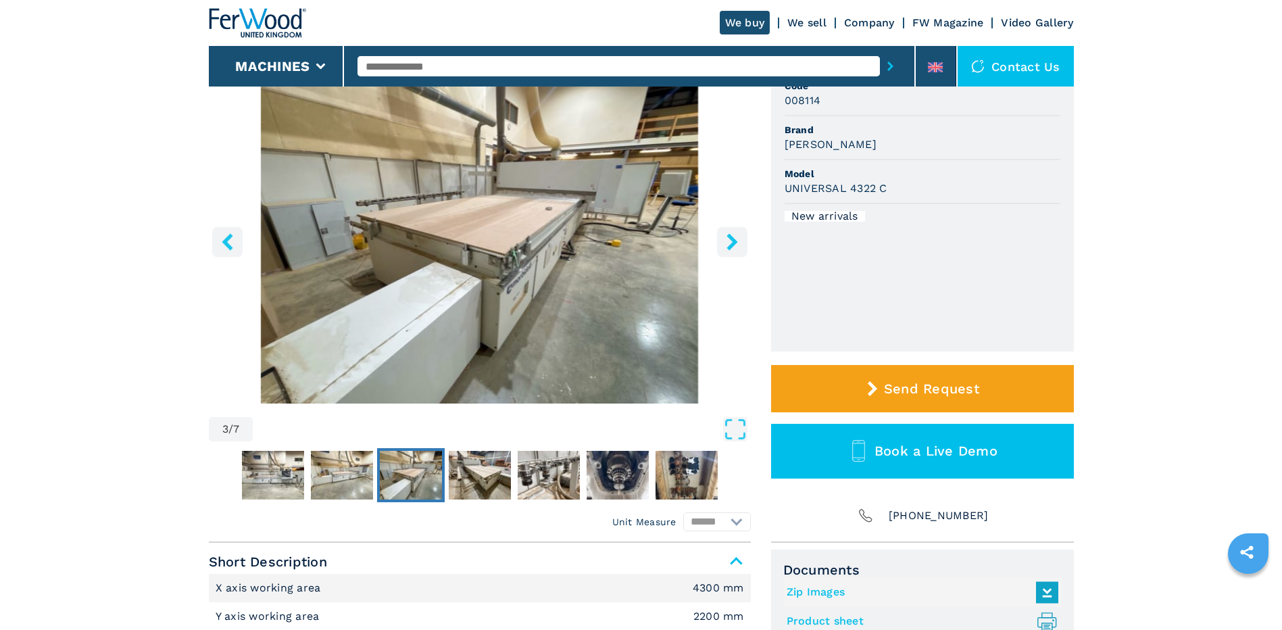
click at [728, 247] on icon "right-button" at bounding box center [732, 241] width 11 height 17
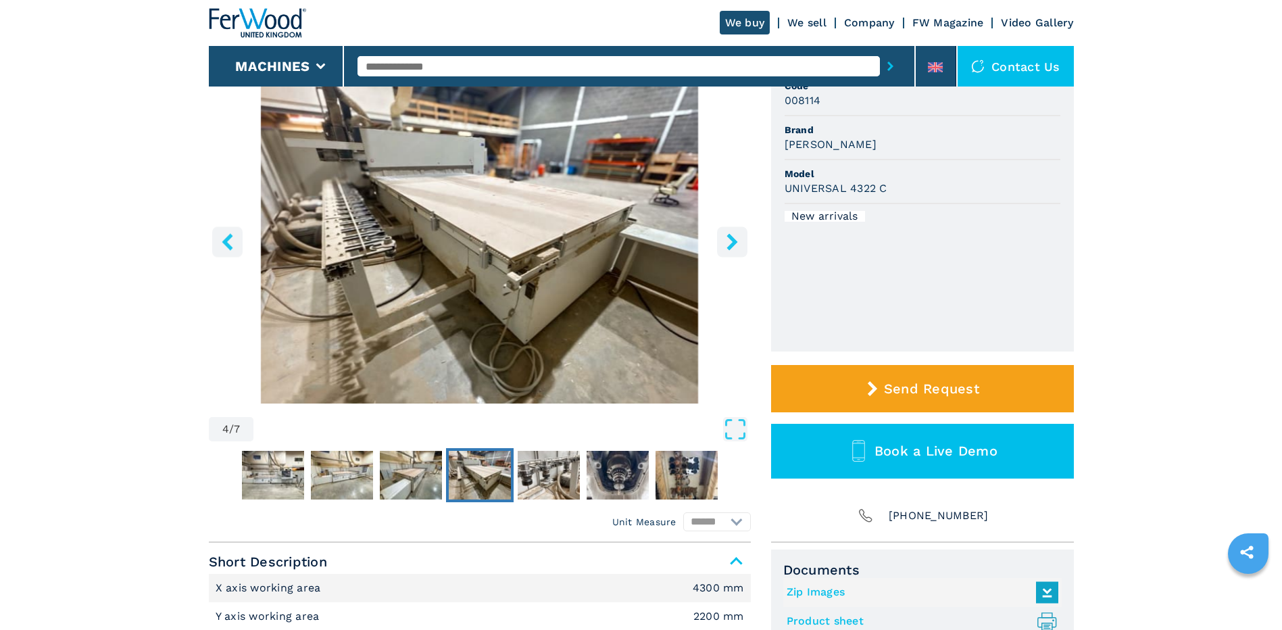
click at [728, 247] on icon "right-button" at bounding box center [732, 241] width 11 height 17
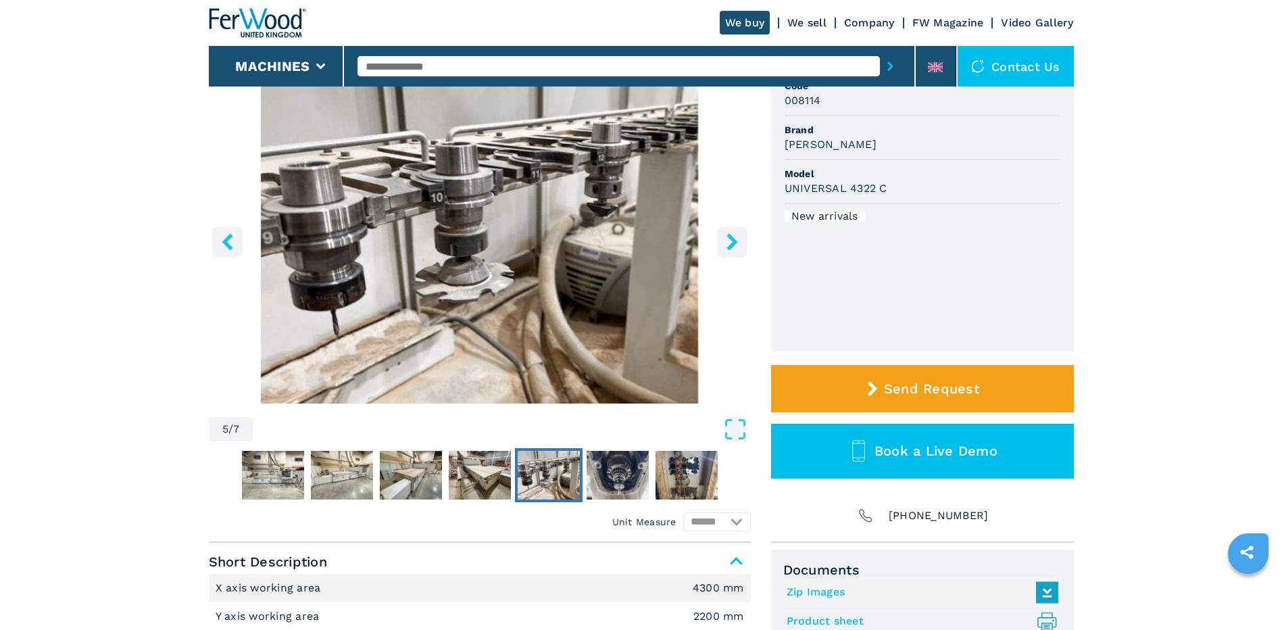
click at [728, 247] on icon "right-button" at bounding box center [732, 241] width 11 height 17
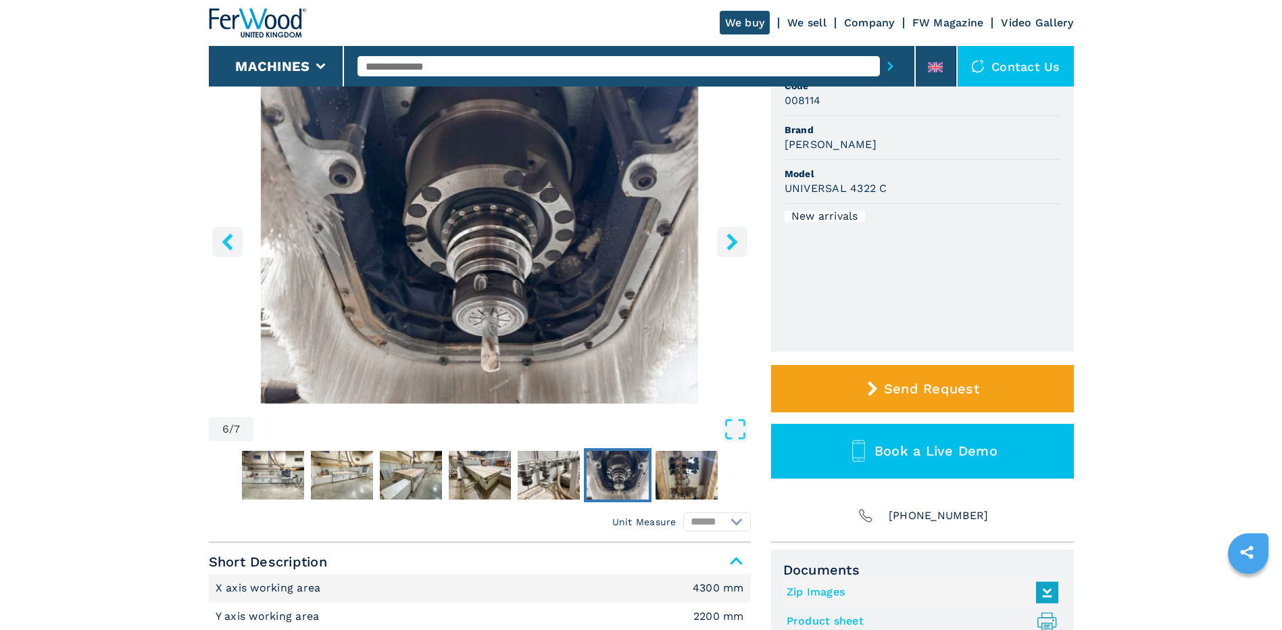
click at [728, 247] on icon "right-button" at bounding box center [732, 241] width 11 height 17
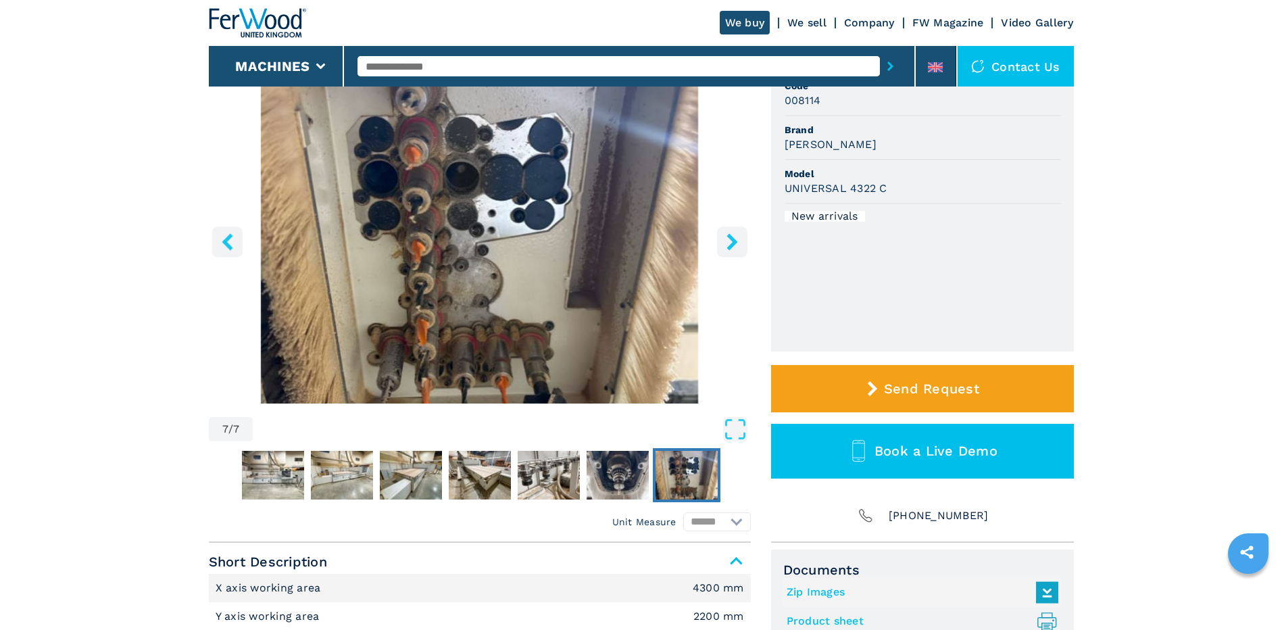
click at [728, 247] on icon "right-button" at bounding box center [732, 241] width 11 height 17
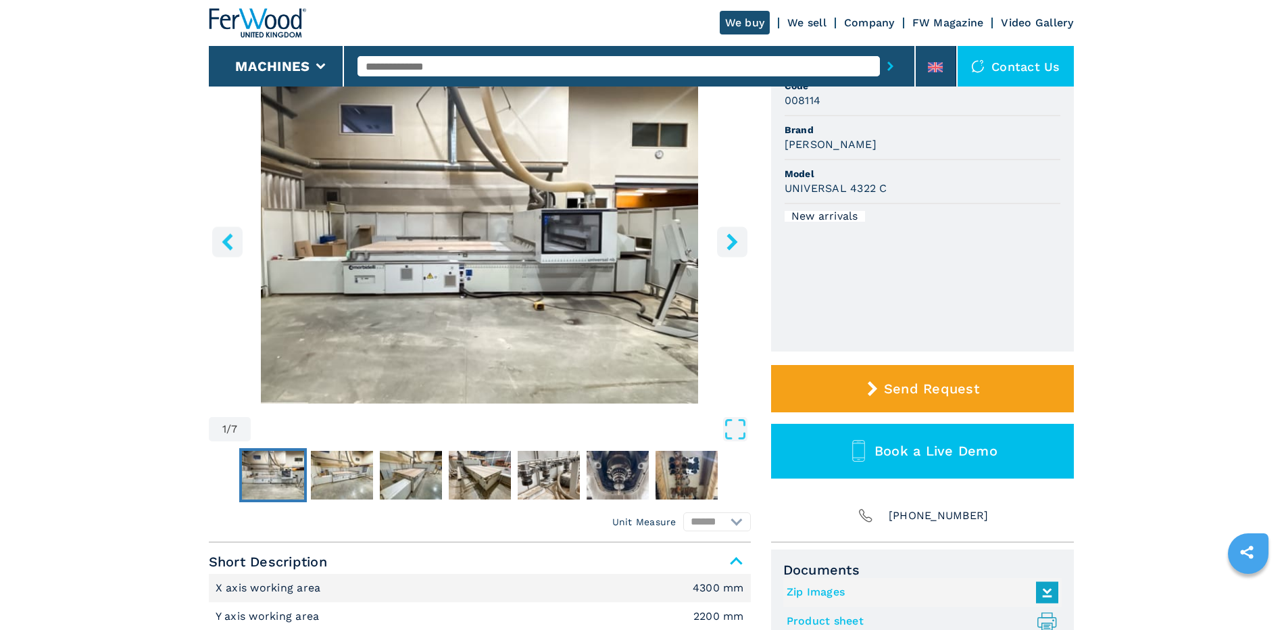
click at [731, 243] on icon "right-button" at bounding box center [732, 241] width 17 height 17
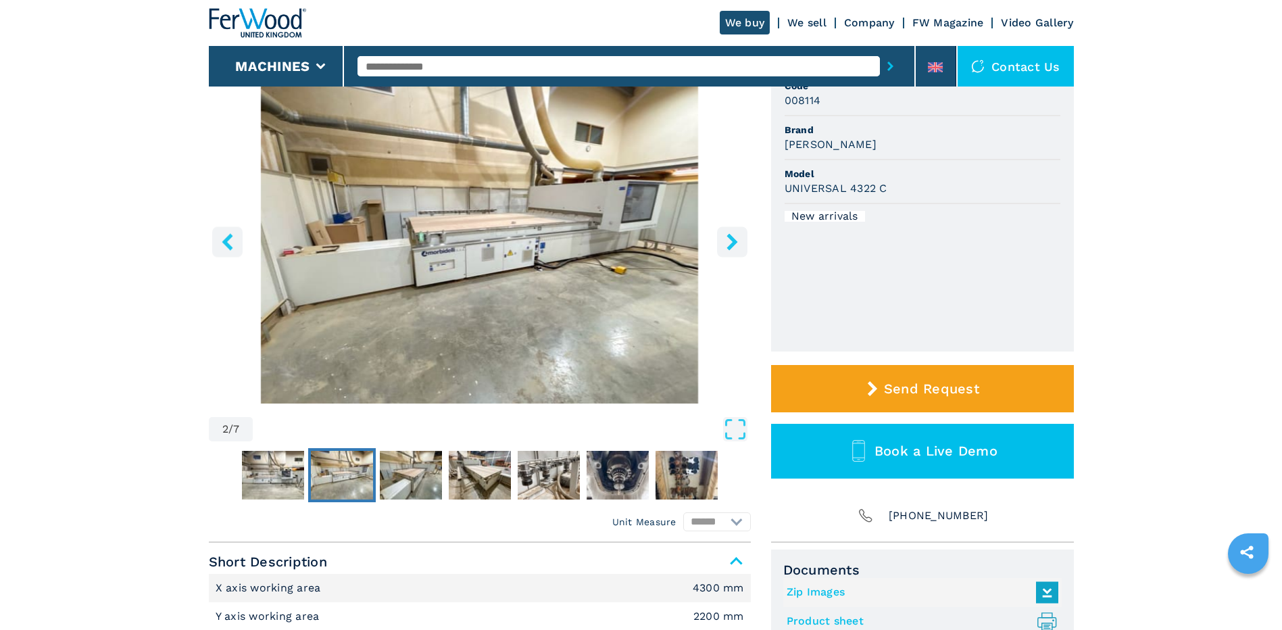
click at [731, 243] on icon "right-button" at bounding box center [732, 241] width 17 height 17
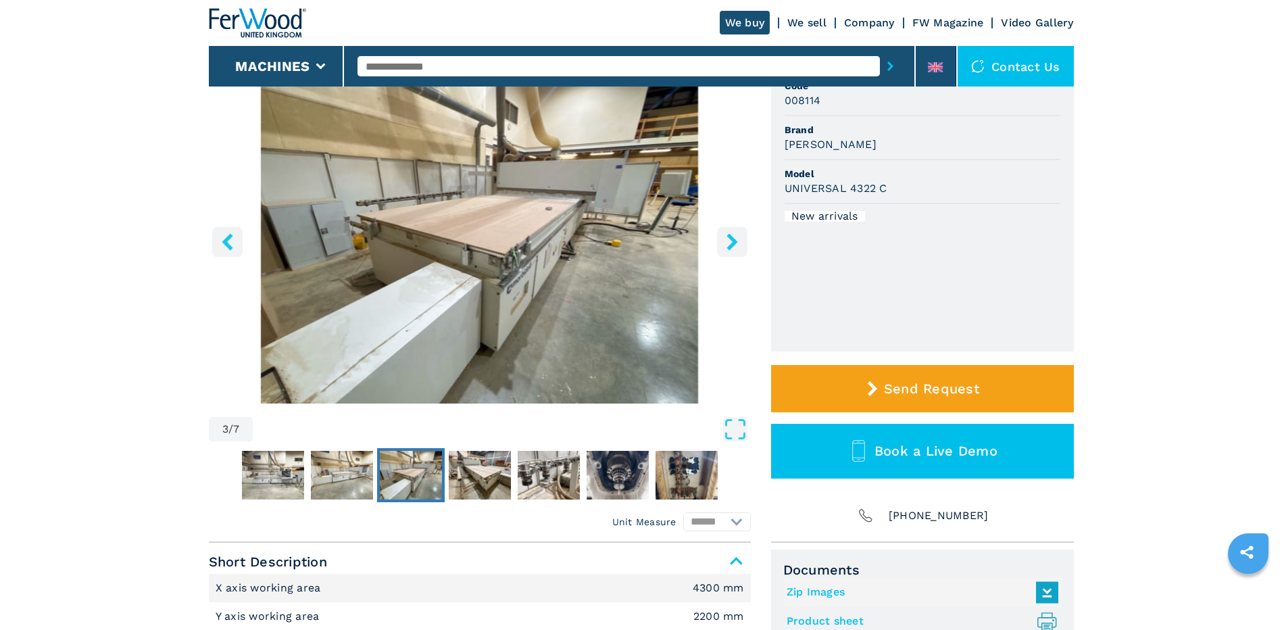
click at [731, 243] on icon "right-button" at bounding box center [732, 241] width 17 height 17
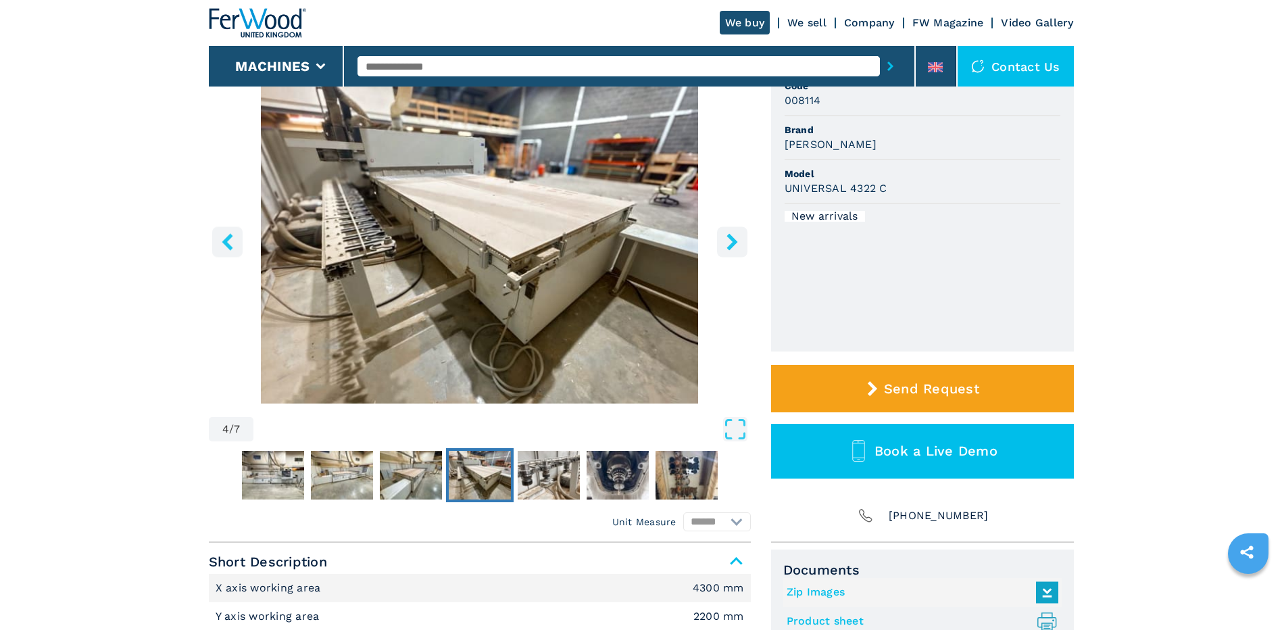
click at [731, 243] on icon "right-button" at bounding box center [732, 241] width 17 height 17
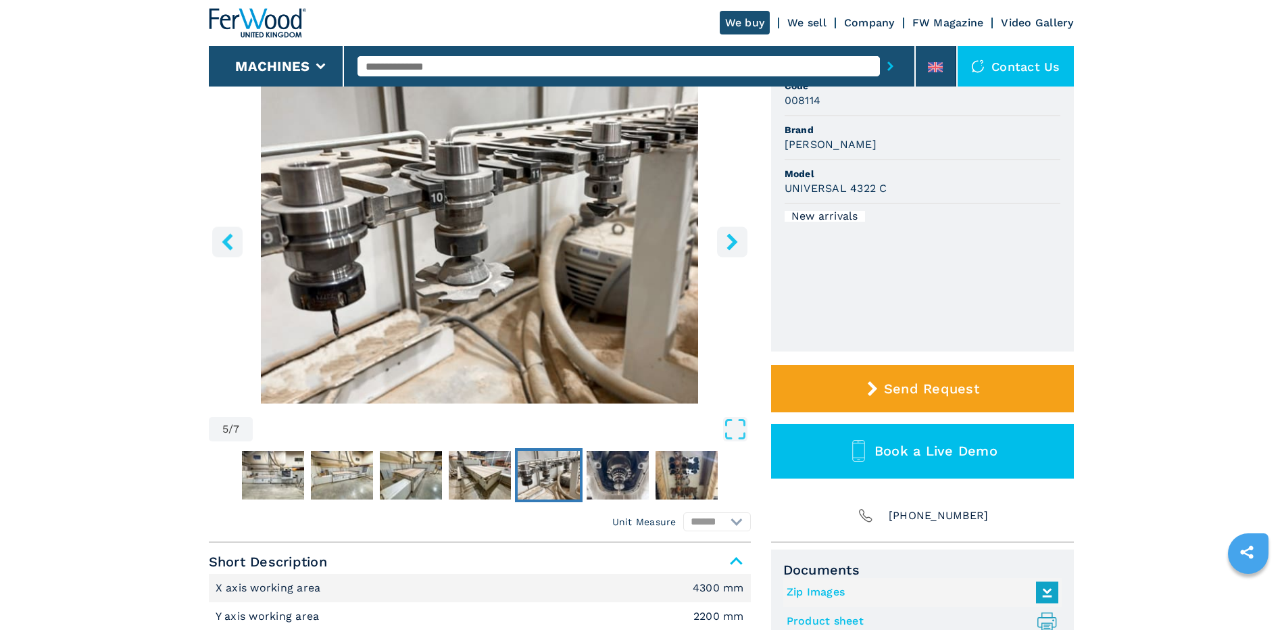
click at [731, 243] on icon "right-button" at bounding box center [732, 241] width 17 height 17
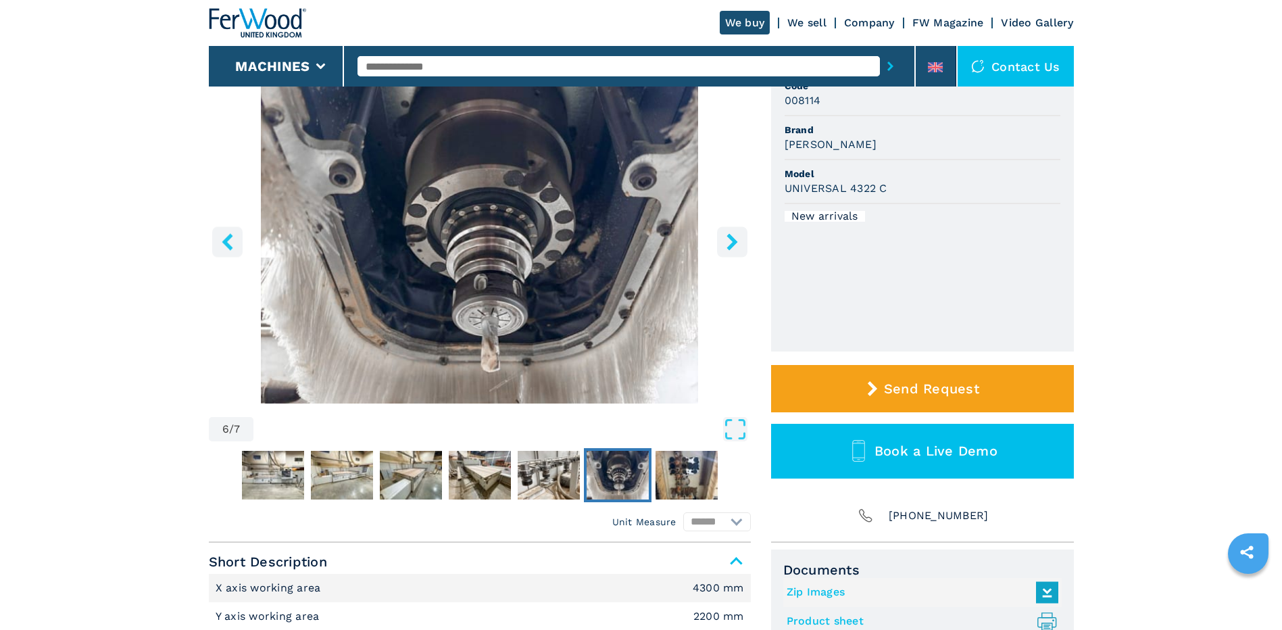
click at [731, 243] on icon "right-button" at bounding box center [732, 241] width 17 height 17
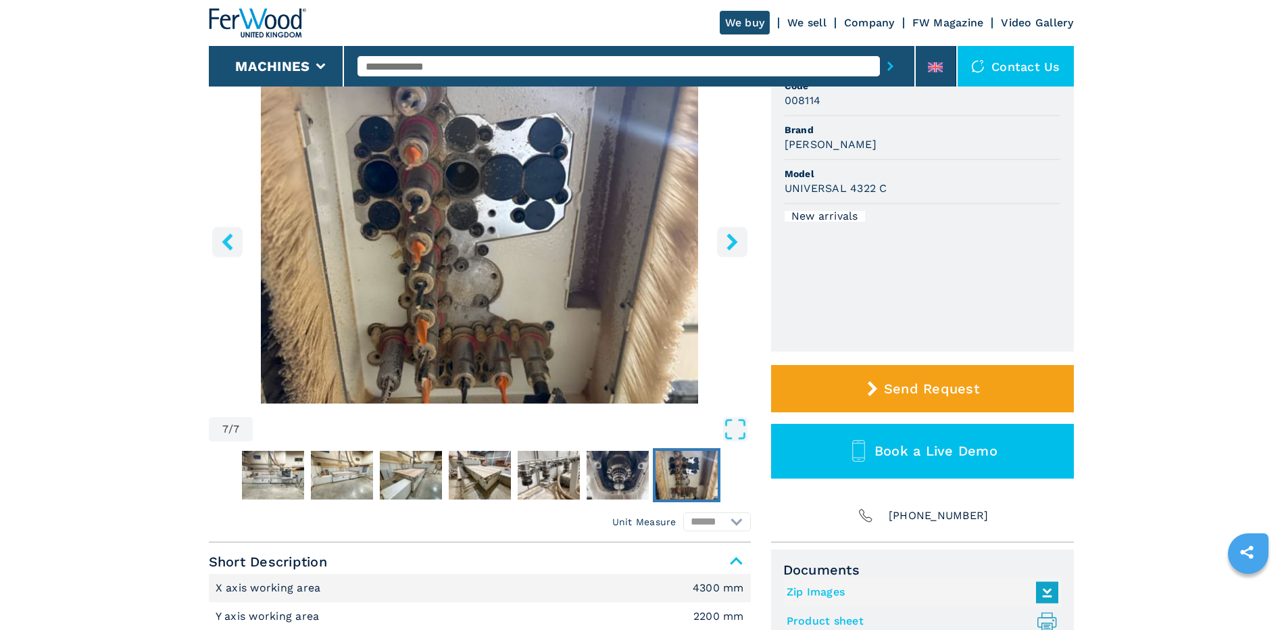
click at [731, 243] on icon "right-button" at bounding box center [732, 241] width 17 height 17
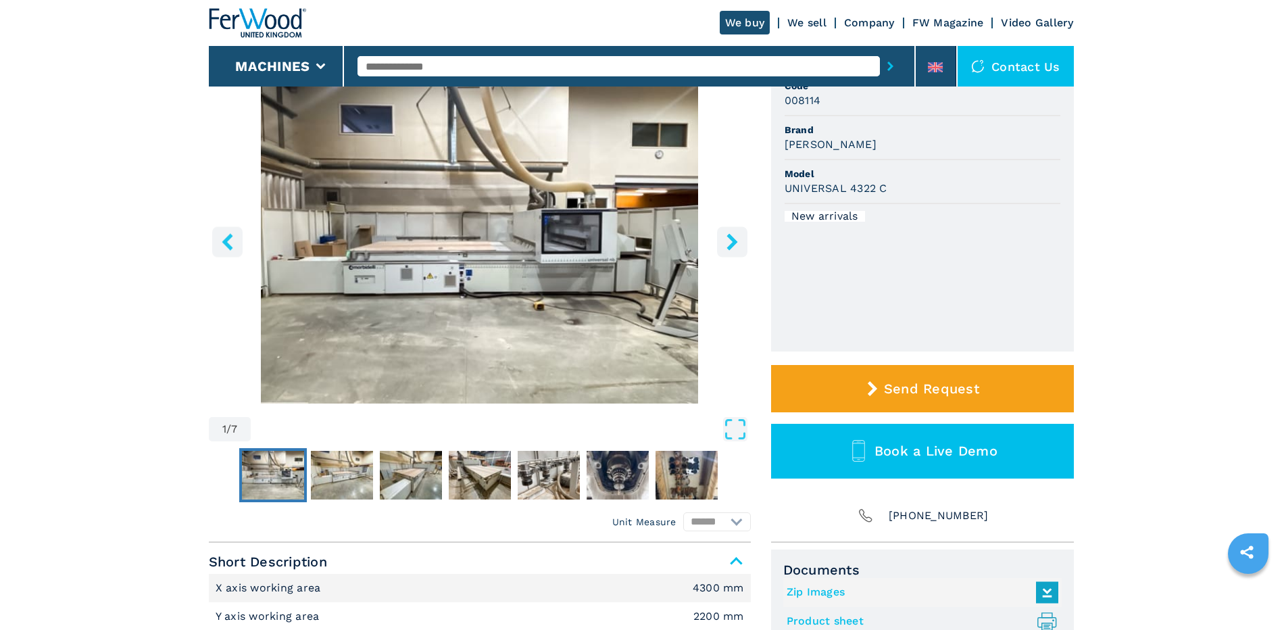
click at [731, 243] on icon "right-button" at bounding box center [732, 241] width 17 height 17
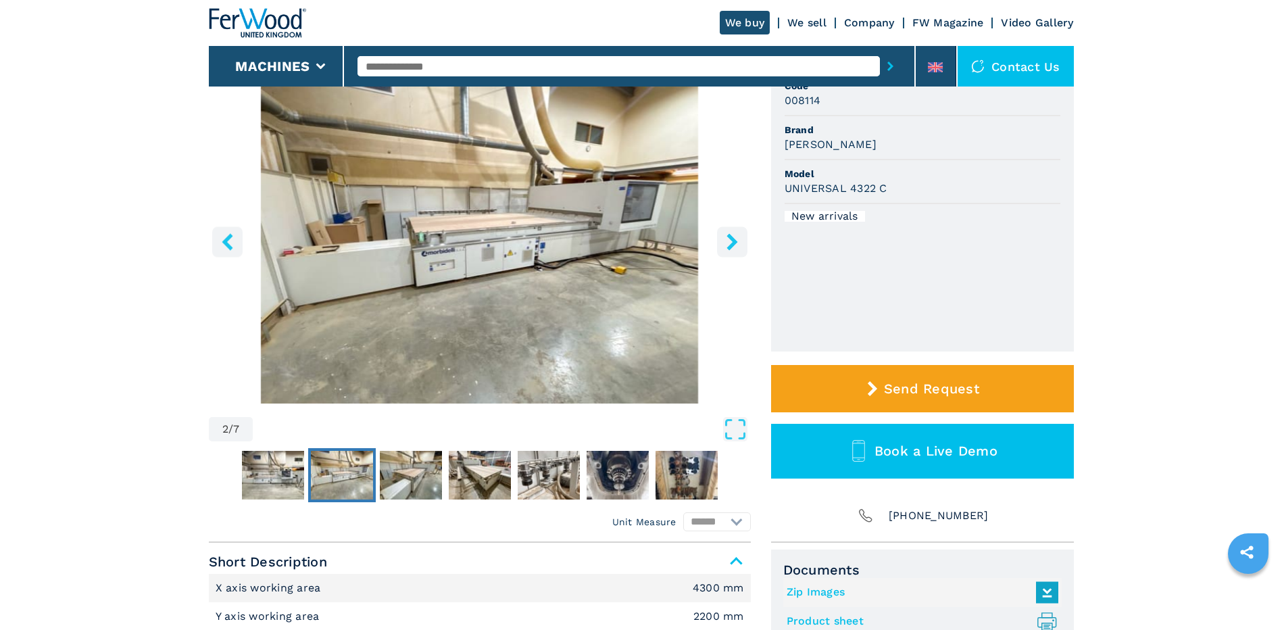
click at [233, 243] on icon "left-button" at bounding box center [227, 241] width 17 height 17
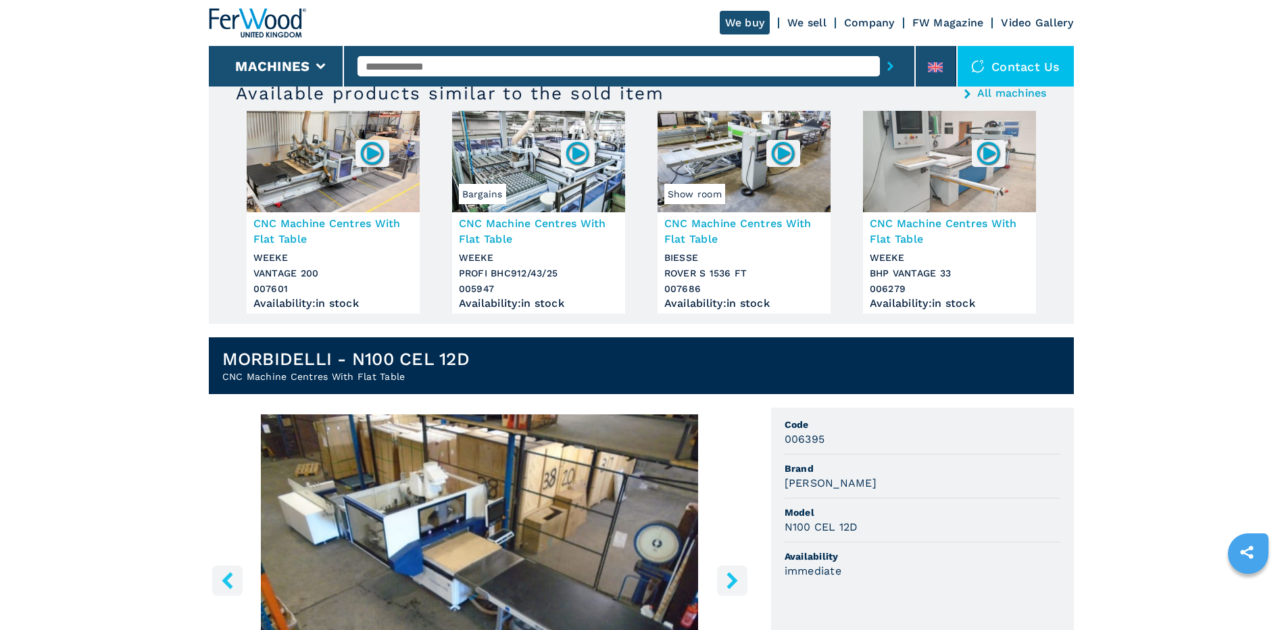
scroll to position [203, 0]
